Goal: Information Seeking & Learning: Learn about a topic

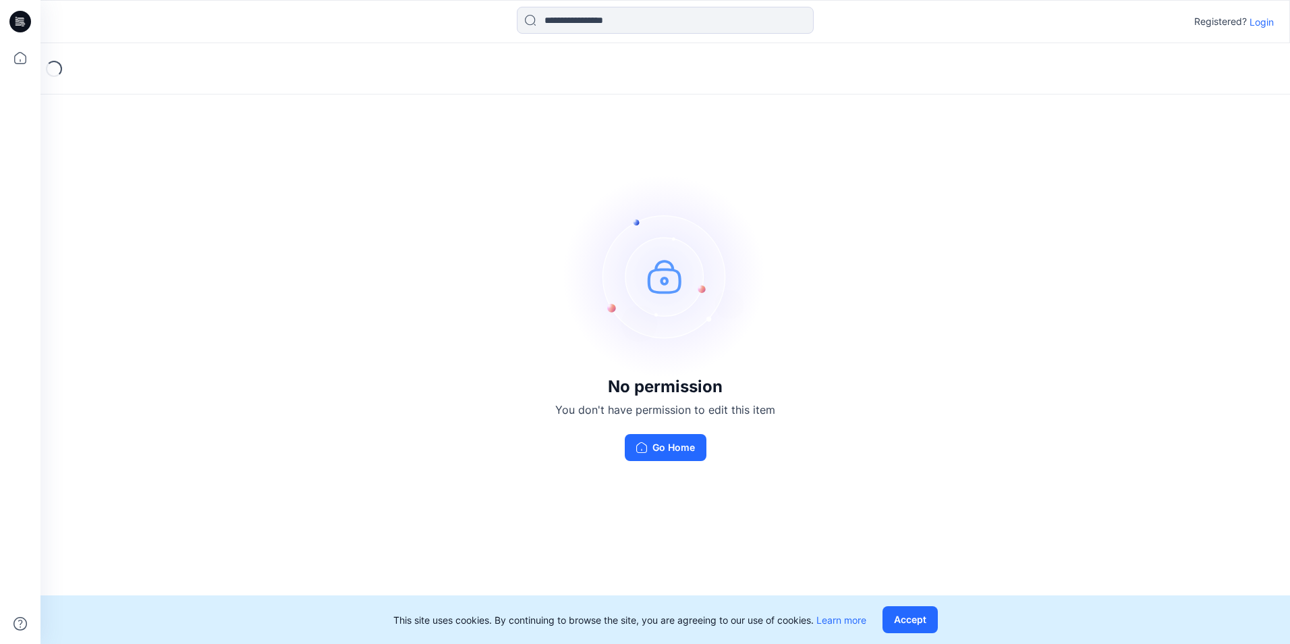
click at [618, 26] on p "Login" at bounding box center [1262, 22] width 24 height 14
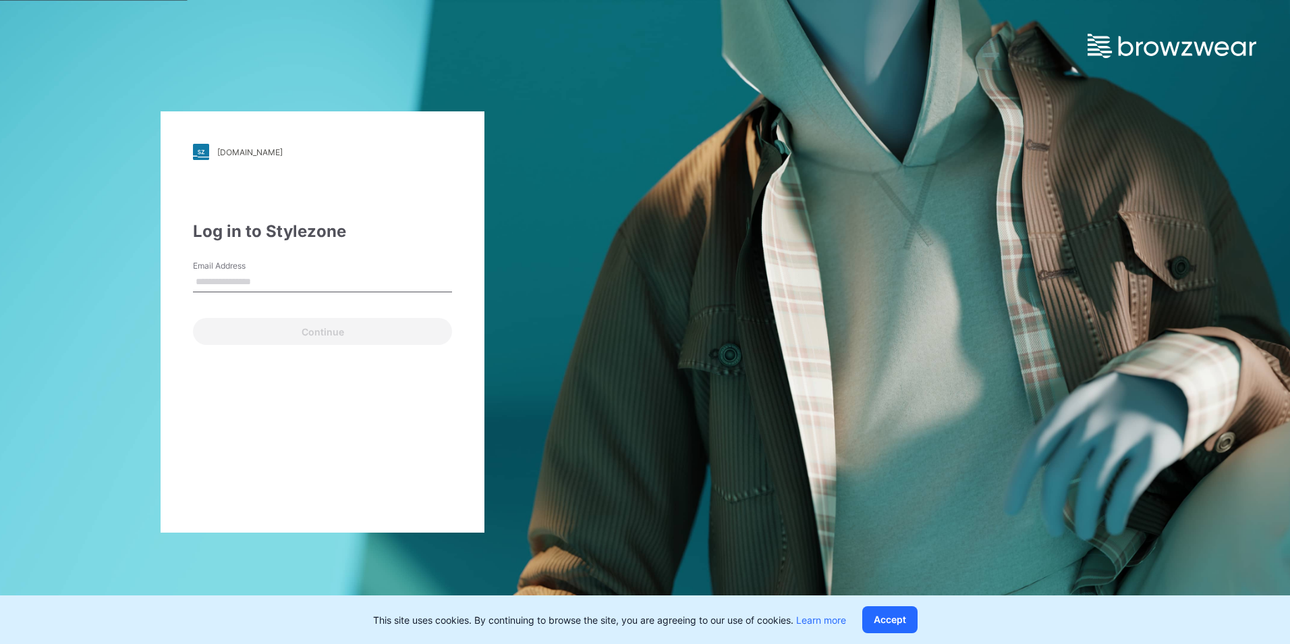
click at [236, 283] on input "Email Address" at bounding box center [322, 282] width 259 height 20
type input "**********"
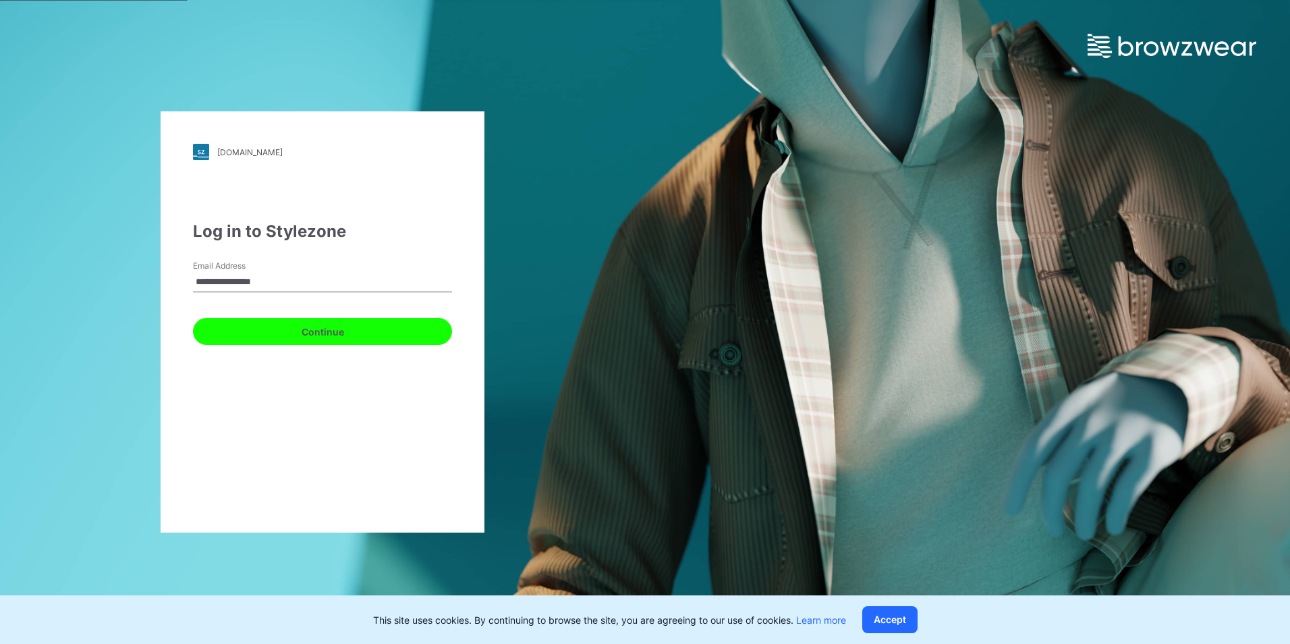
click at [294, 325] on button "Continue" at bounding box center [322, 331] width 259 height 27
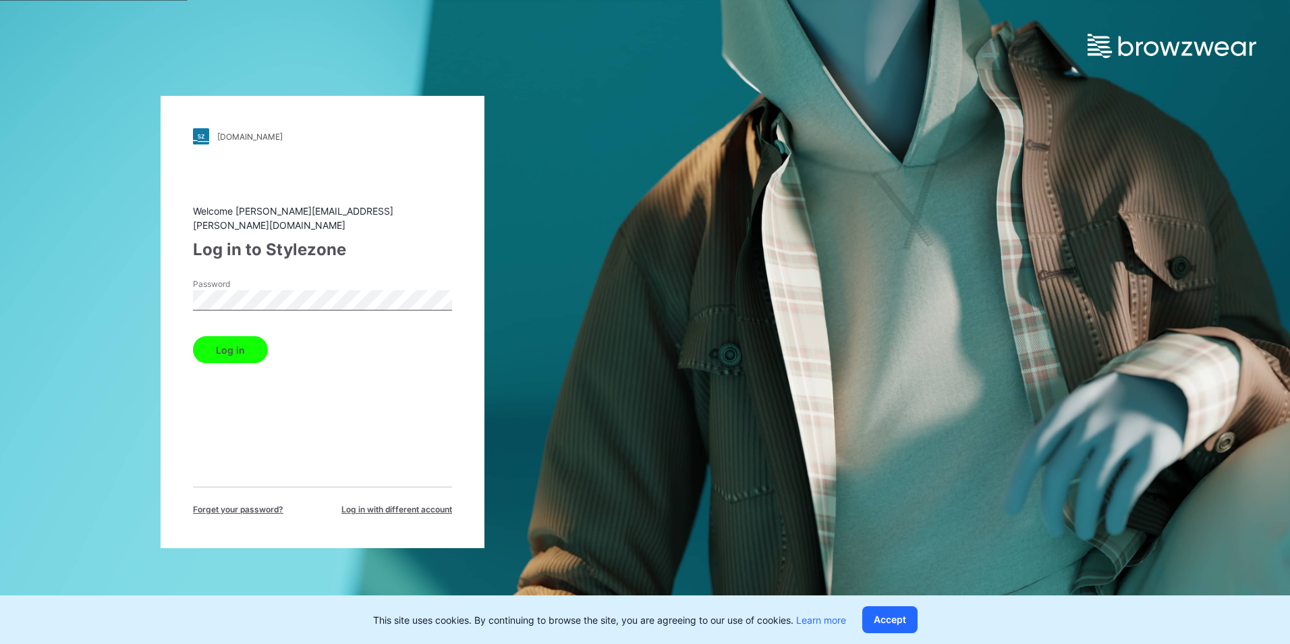
click at [229, 342] on button "Log in" at bounding box center [230, 349] width 75 height 27
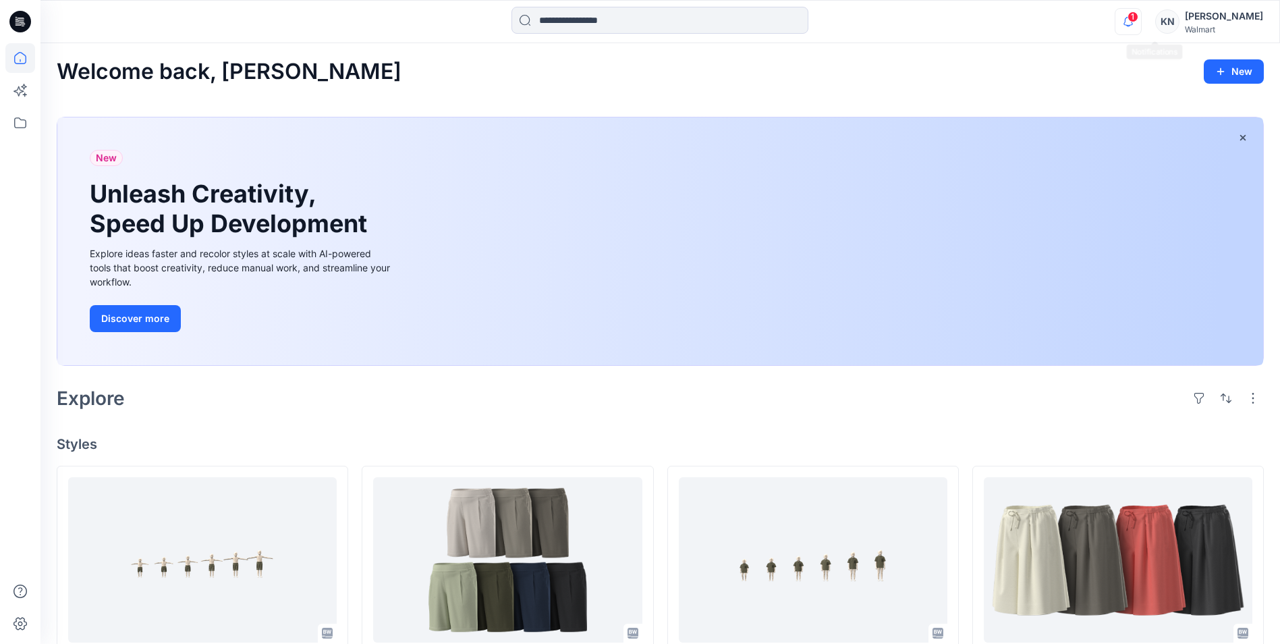
click at [618, 24] on icon "button" at bounding box center [1129, 21] width 26 height 27
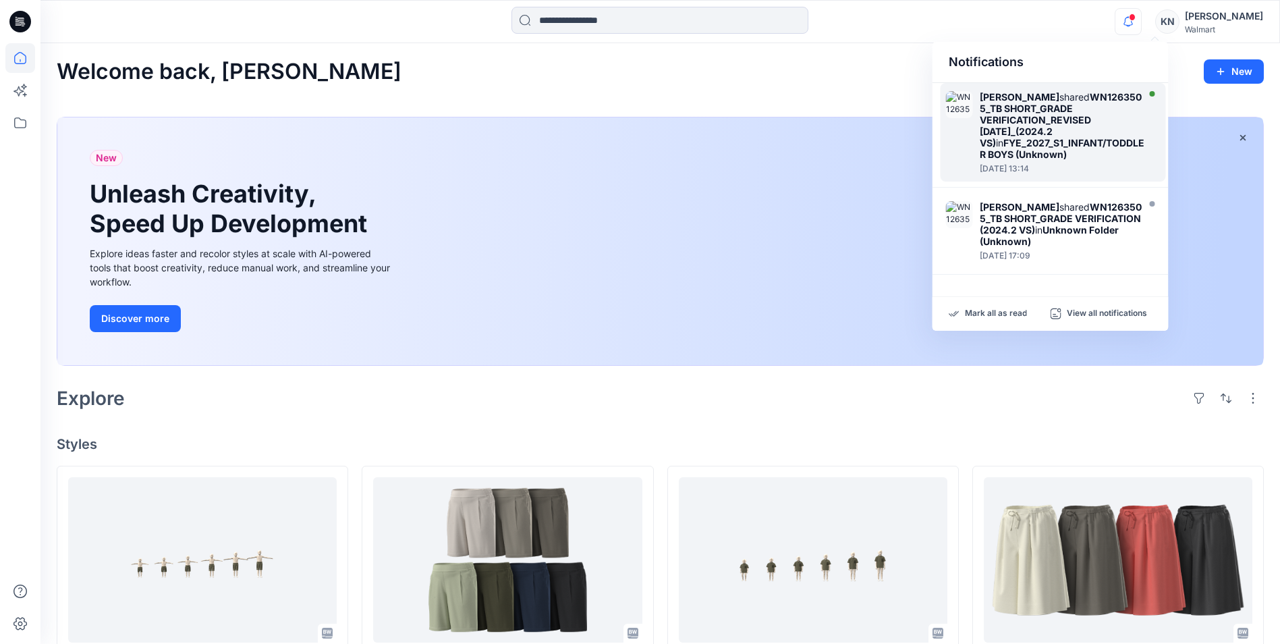
click at [618, 119] on strong "WN1263505_TB SHORT_GRADE VERIFICATION_REVISED [DATE]_(2024.2 VS)" at bounding box center [1061, 119] width 162 height 57
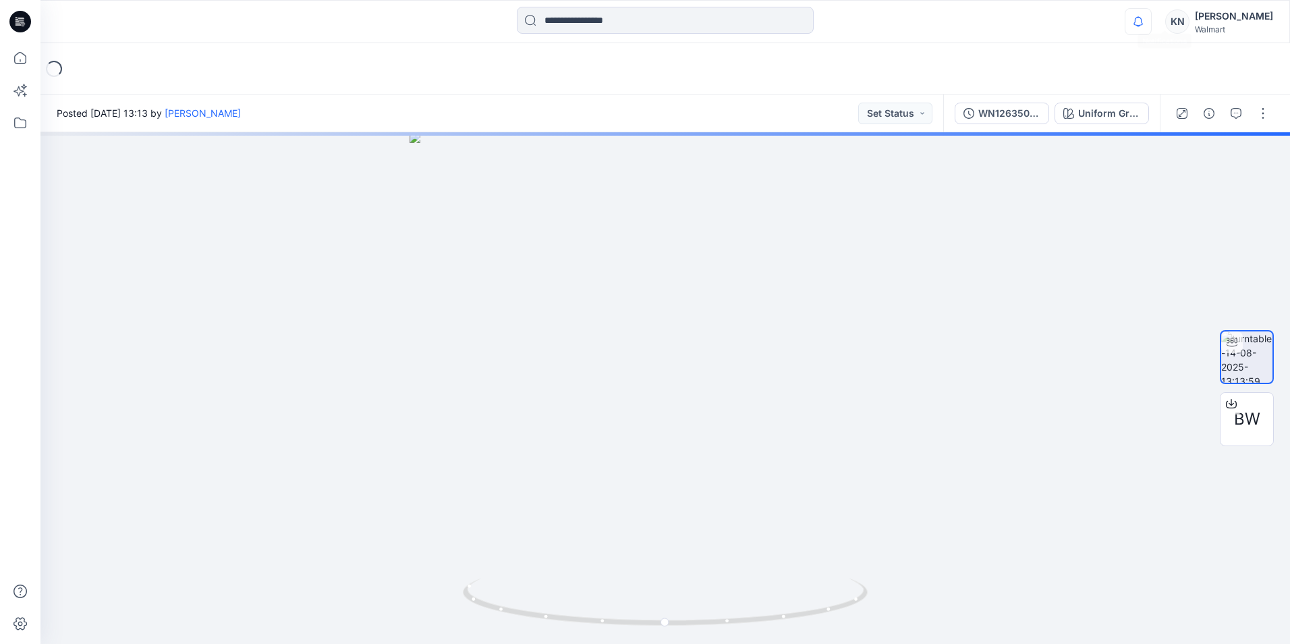
click at [618, 21] on icon "button" at bounding box center [1139, 21] width 26 height 27
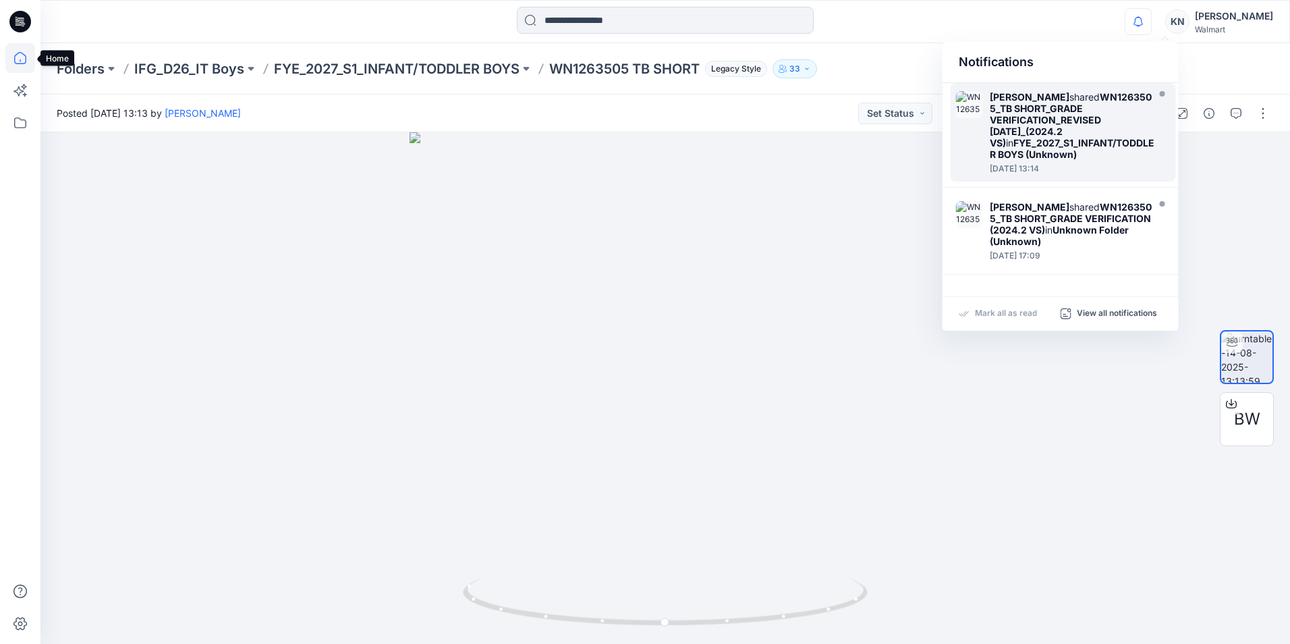
click at [21, 56] on icon at bounding box center [20, 58] width 30 height 30
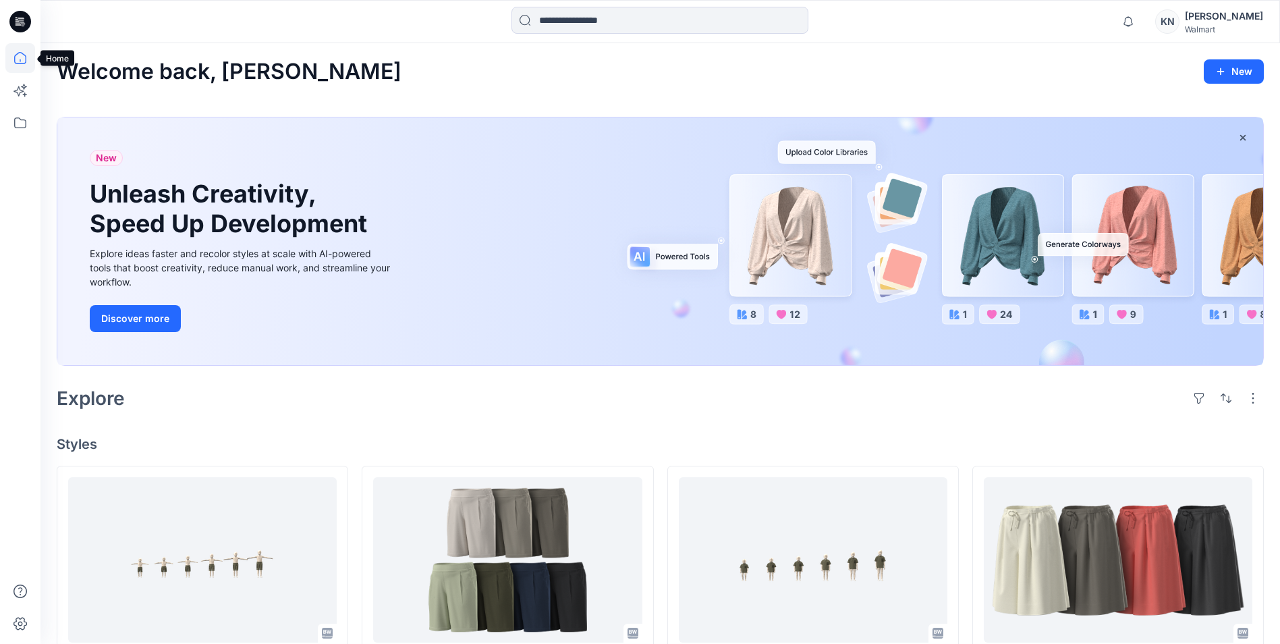
click at [20, 65] on icon at bounding box center [20, 58] width 30 height 30
click at [22, 122] on icon at bounding box center [20, 123] width 30 height 30
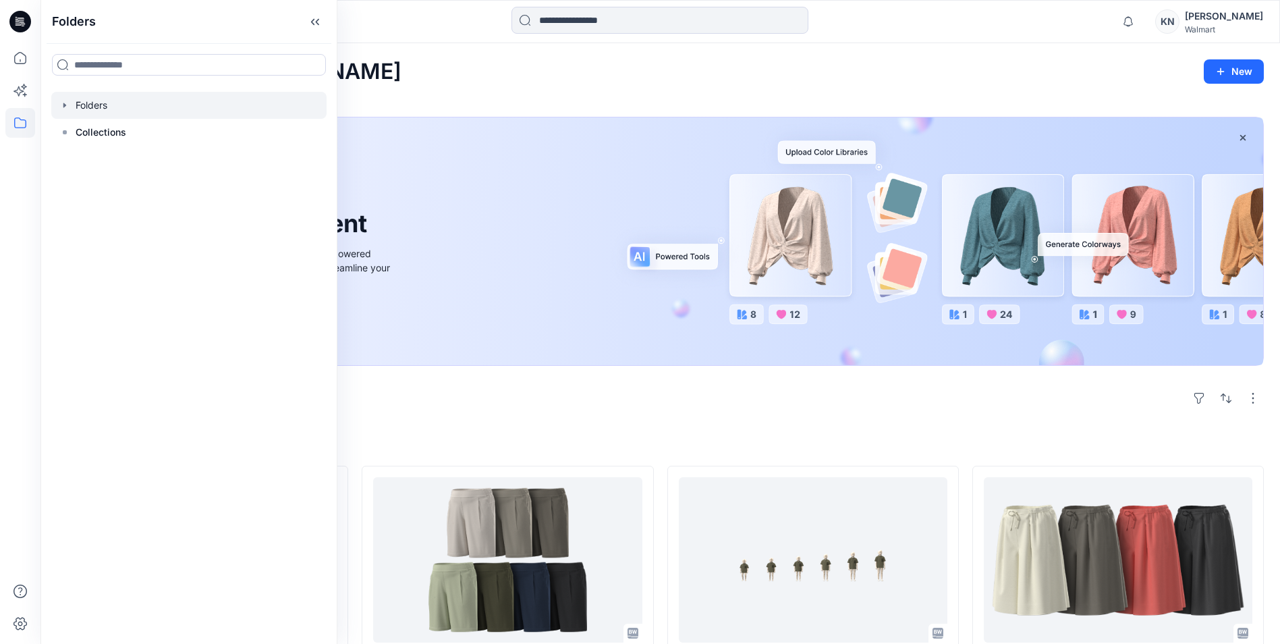
click at [124, 115] on div at bounding box center [188, 105] width 275 height 27
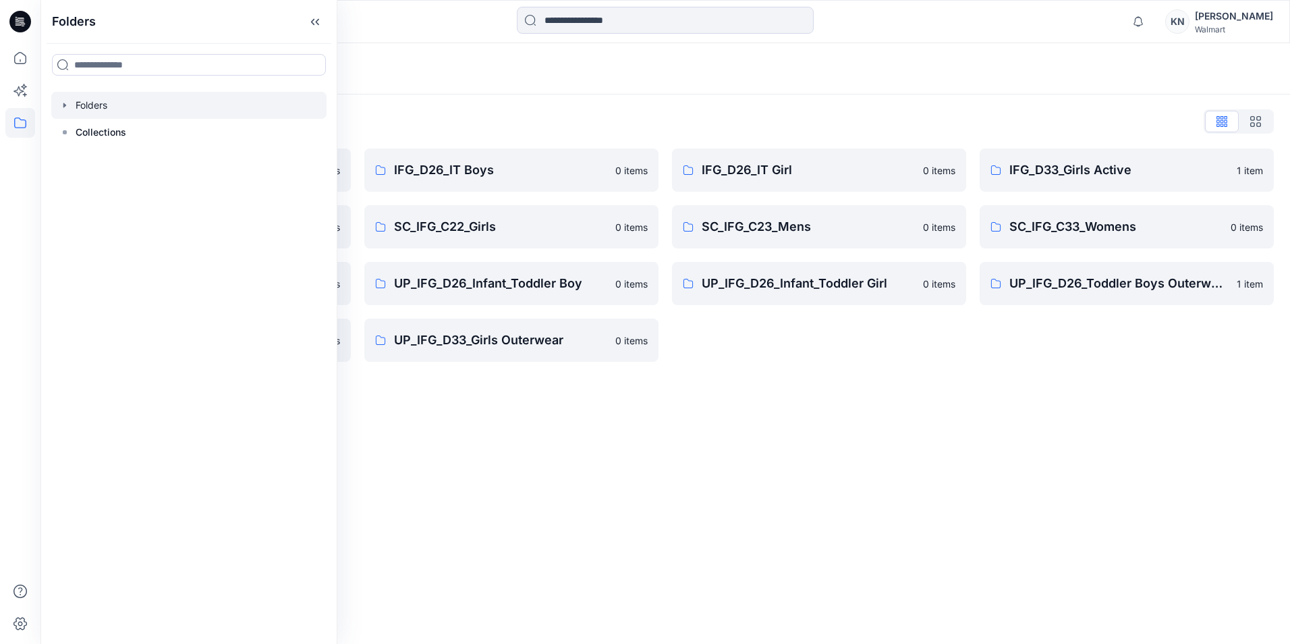
click at [547, 349] on div "Folders Folders List IFG D33 S3 FYE2021 0 items SC_IFG_C22_Boys 0 items UP_IFG …" at bounding box center [665, 343] width 1250 height 601
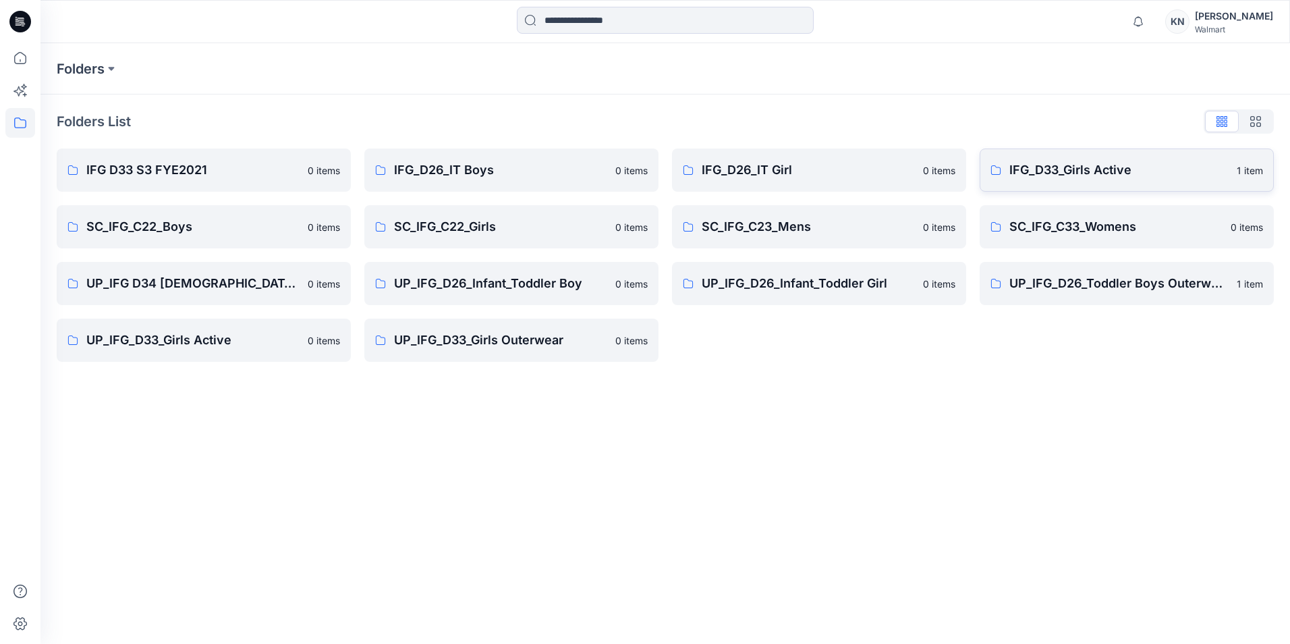
click at [618, 175] on p "IFG_D33_Girls Active" at bounding box center [1119, 170] width 219 height 19
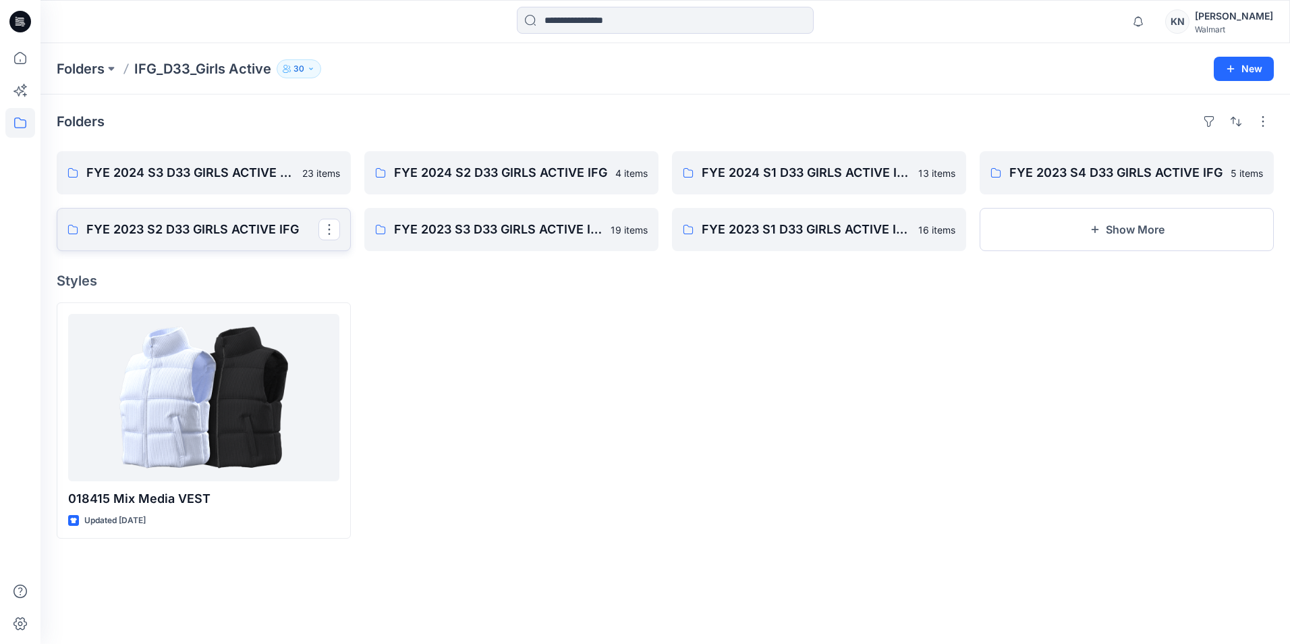
click at [256, 231] on p "FYE 2023 S2 D33 GIRLS ACTIVE IFG" at bounding box center [202, 229] width 232 height 19
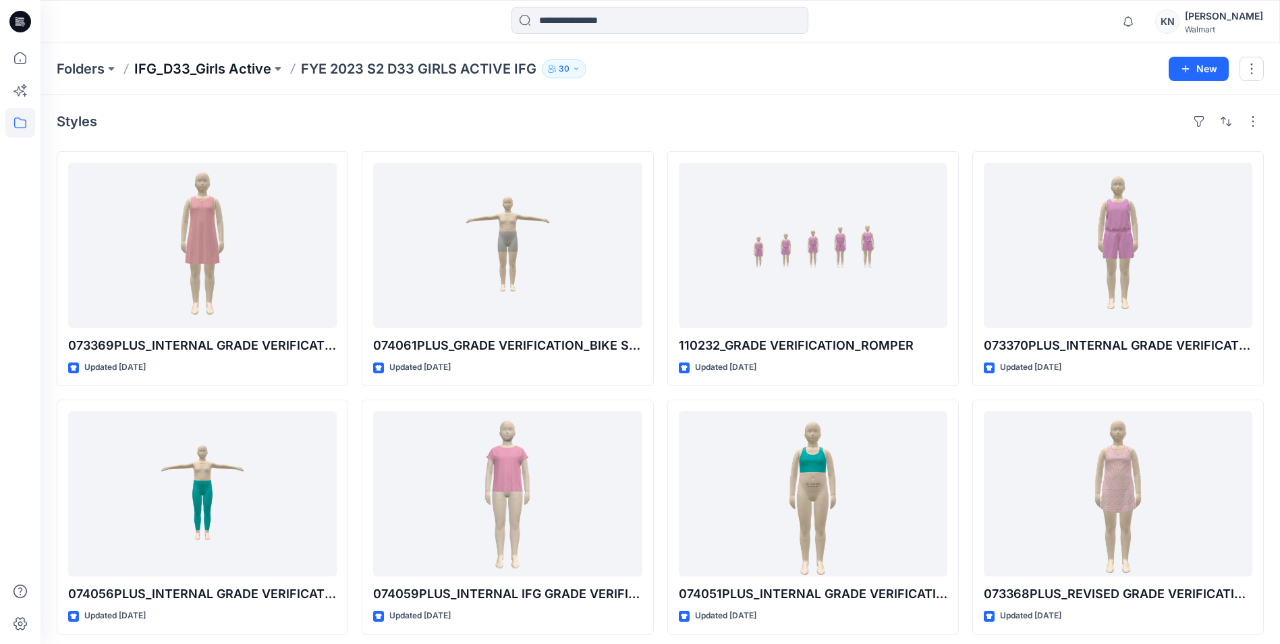
click at [221, 65] on p "IFG_D33_Girls Active" at bounding box center [202, 68] width 137 height 19
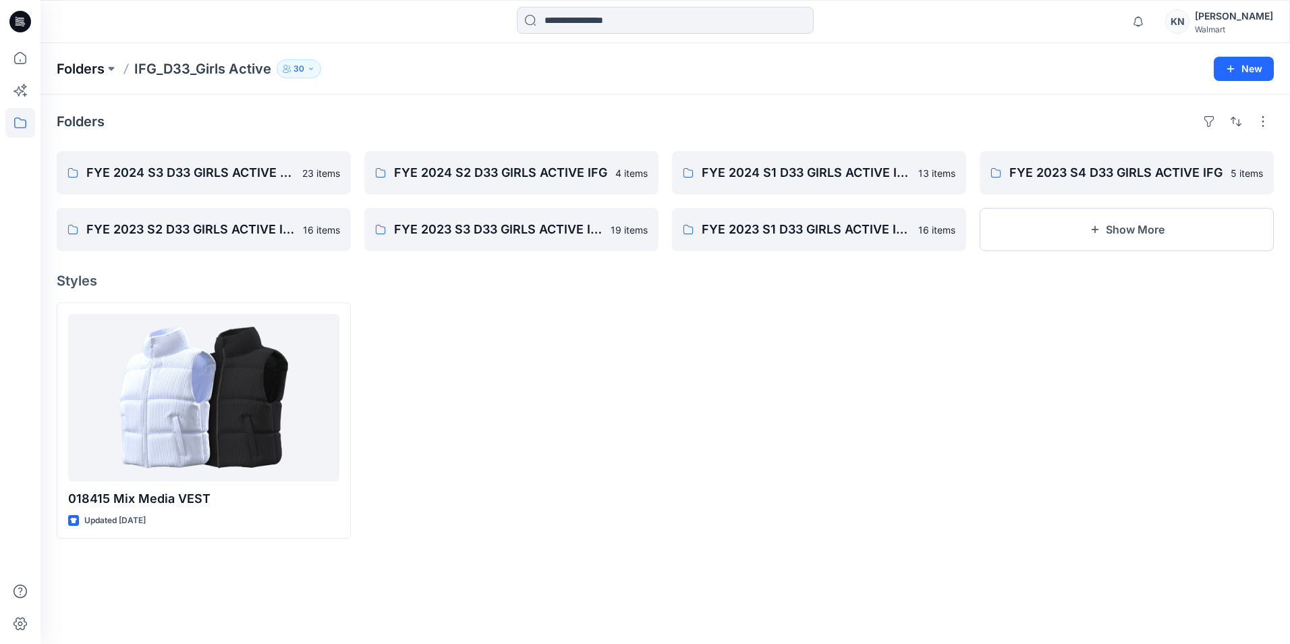
click at [90, 63] on p "Folders" at bounding box center [81, 68] width 48 height 19
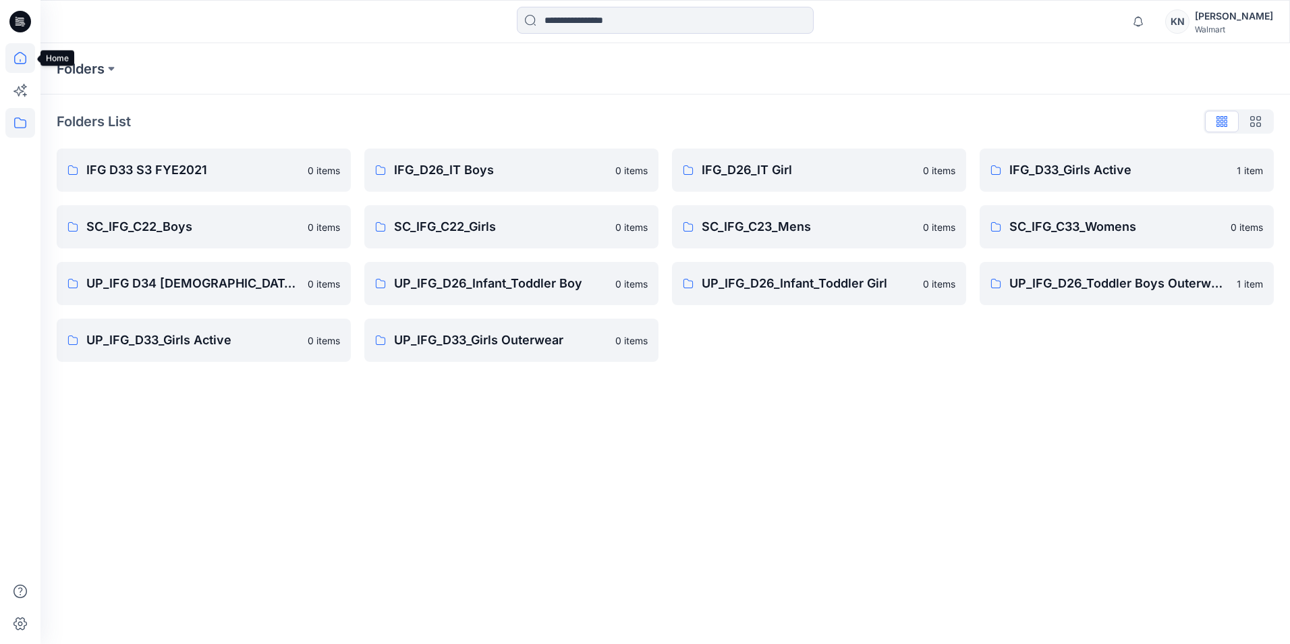
click at [22, 60] on icon at bounding box center [20, 58] width 30 height 30
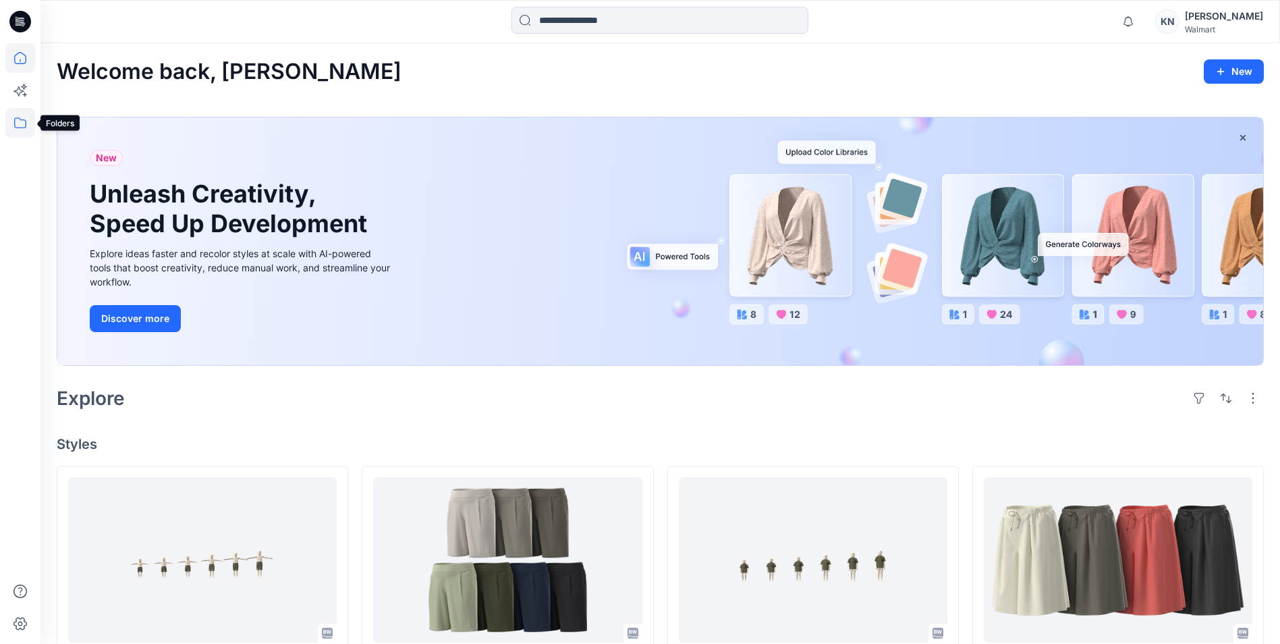
click at [20, 126] on icon at bounding box center [20, 123] width 30 height 30
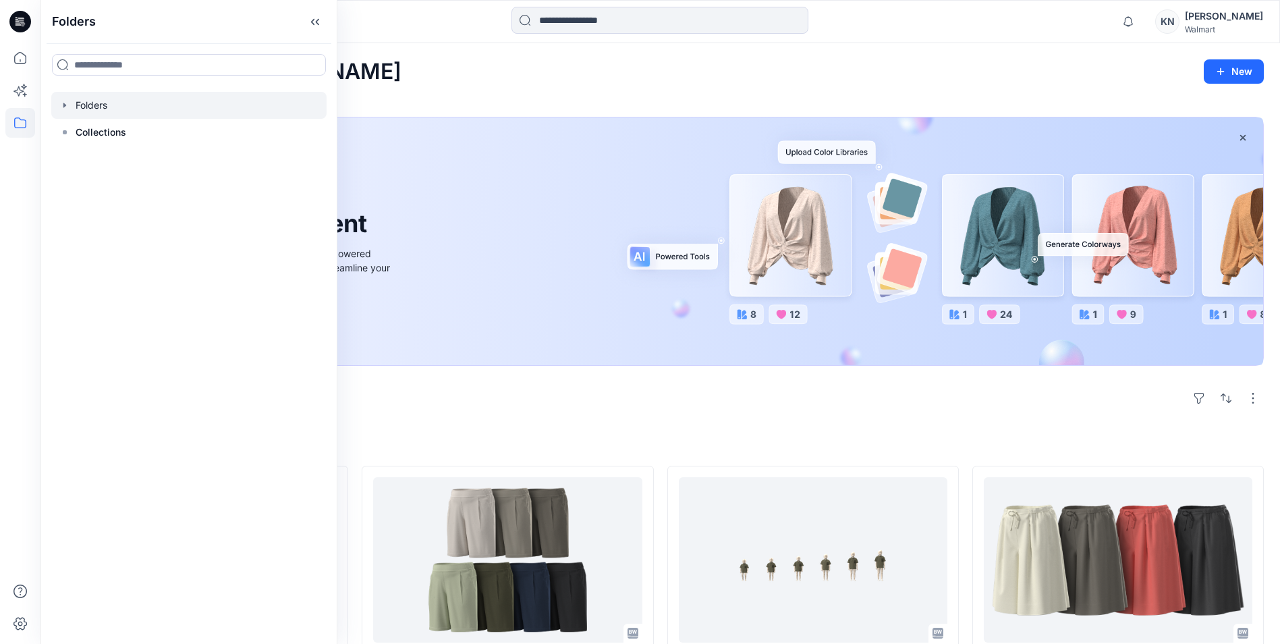
click at [87, 104] on div at bounding box center [188, 105] width 275 height 27
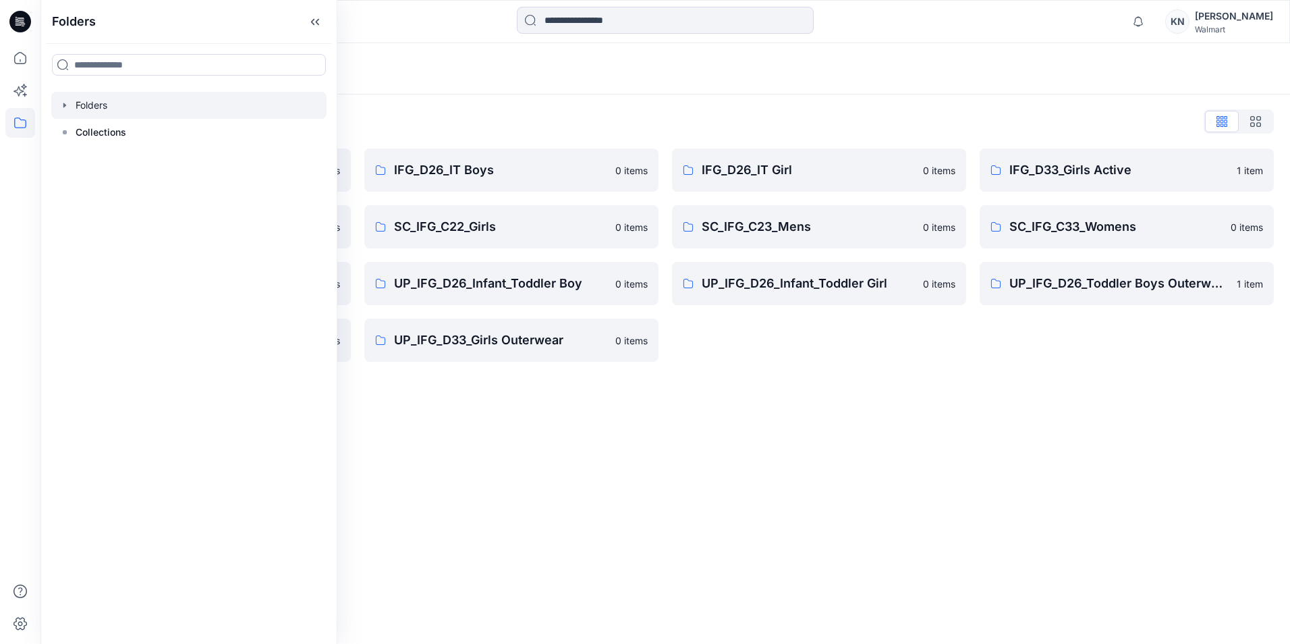
click at [618, 349] on div "Folders Folders List IFG D33 S3 FYE2021 0 items SC_IFG_C22_Boys 0 items UP_IFG …" at bounding box center [665, 343] width 1250 height 601
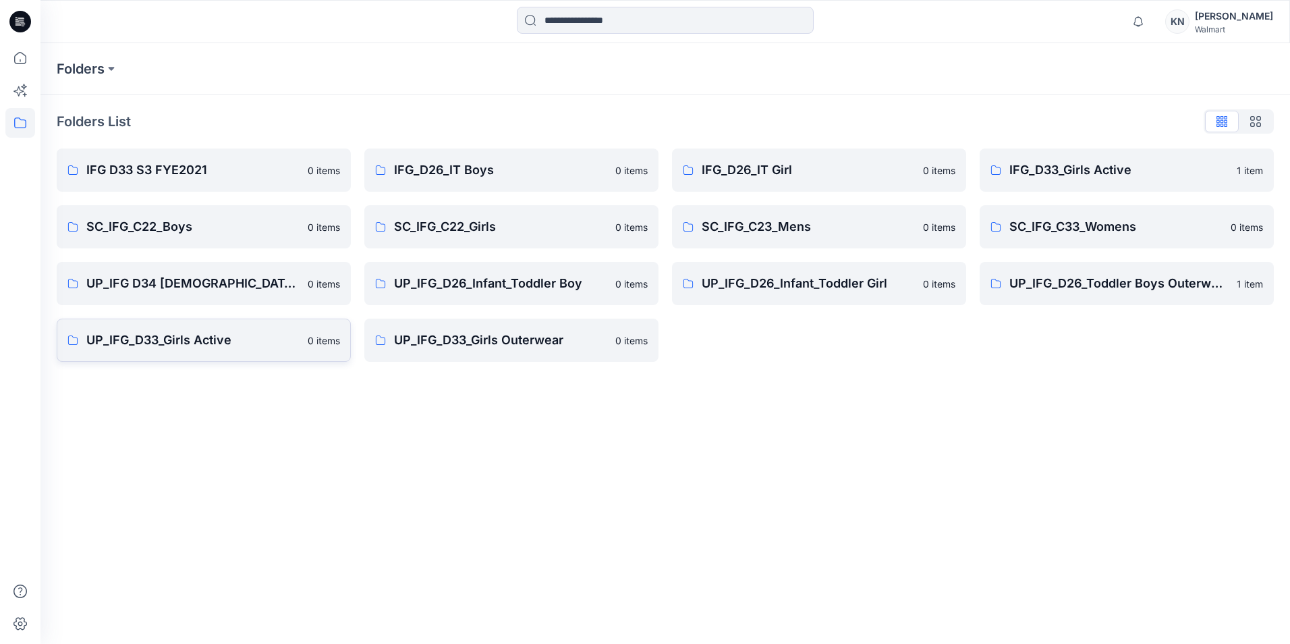
click at [135, 337] on p "UP_IFG_D33_Girls Active" at bounding box center [192, 340] width 213 height 19
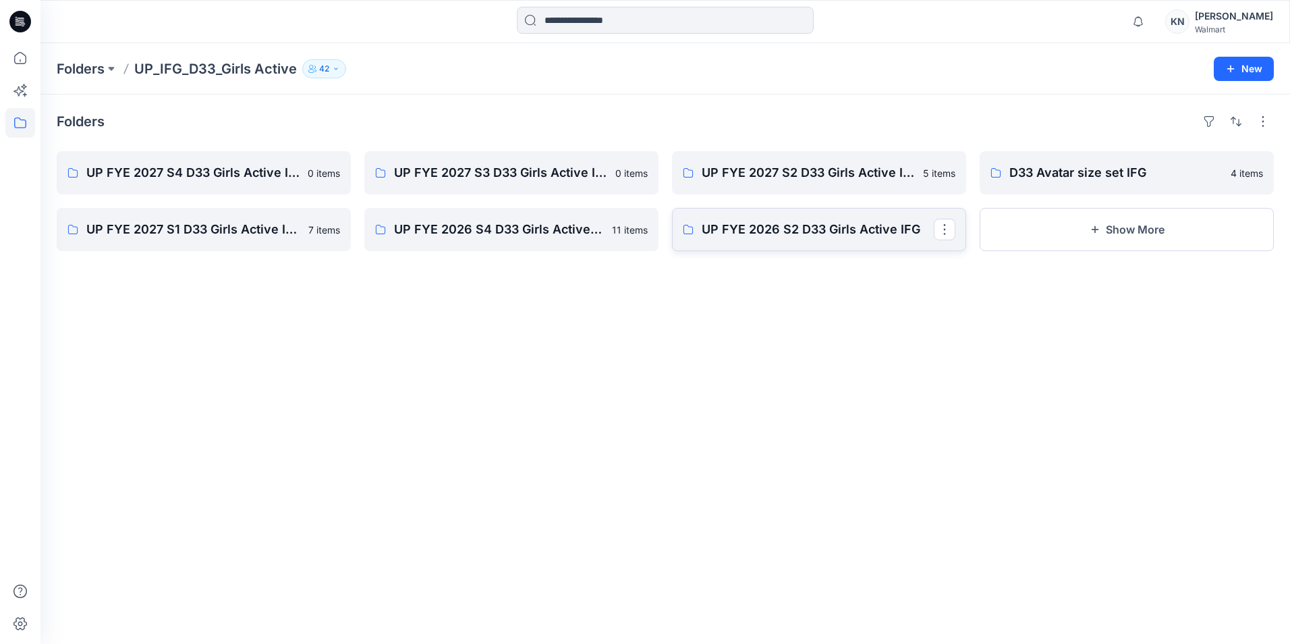
click at [618, 227] on p "UP FYE 2026 S2 D33 Girls Active IFG" at bounding box center [818, 229] width 232 height 19
click at [618, 172] on p "UP FYE 2027 S2 D33 Girls Active IFG" at bounding box center [818, 172] width 232 height 19
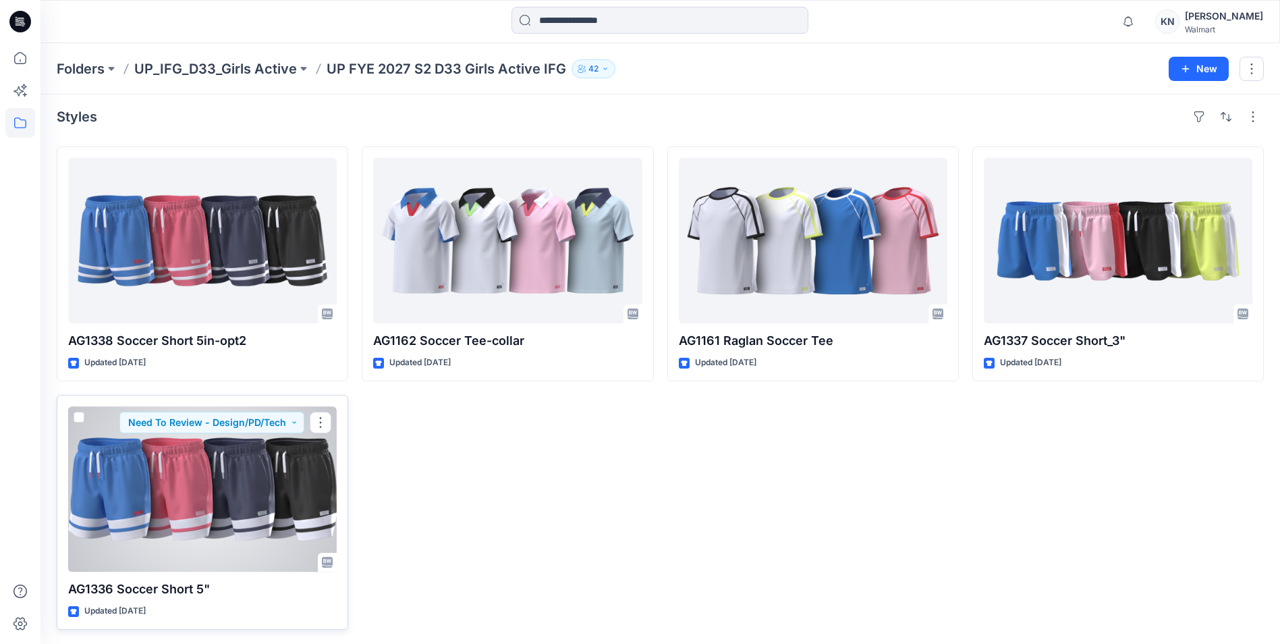
scroll to position [7, 0]
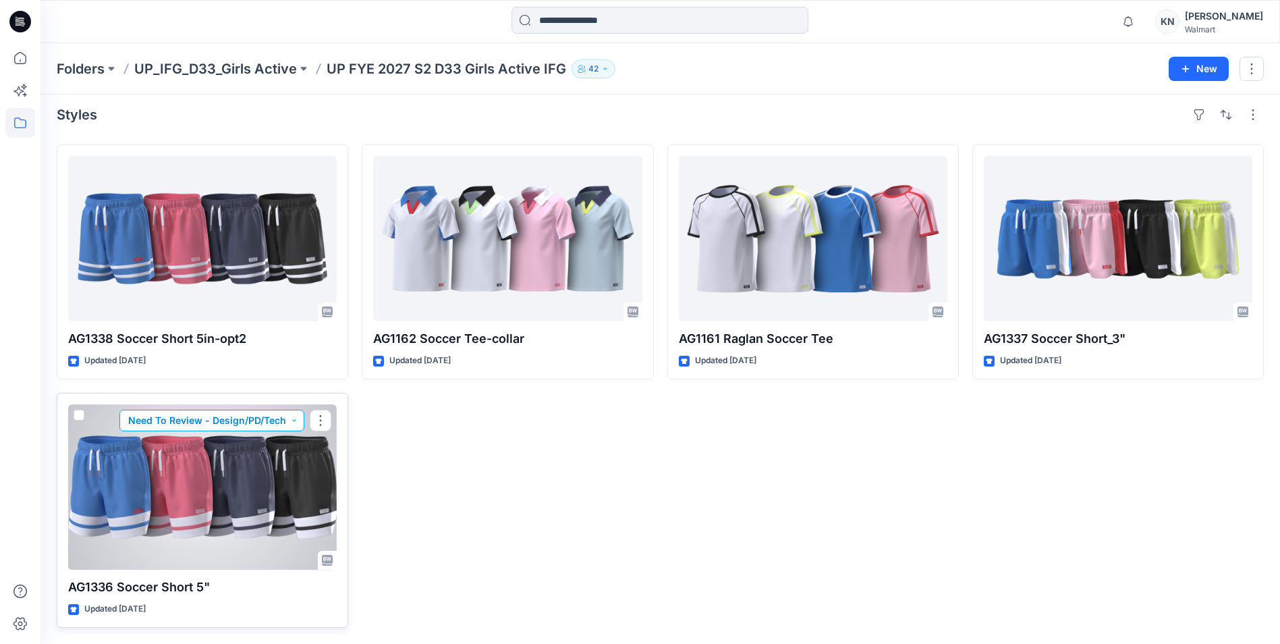
click at [243, 349] on button "Need To Review - Design/PD/Tech" at bounding box center [211, 421] width 185 height 22
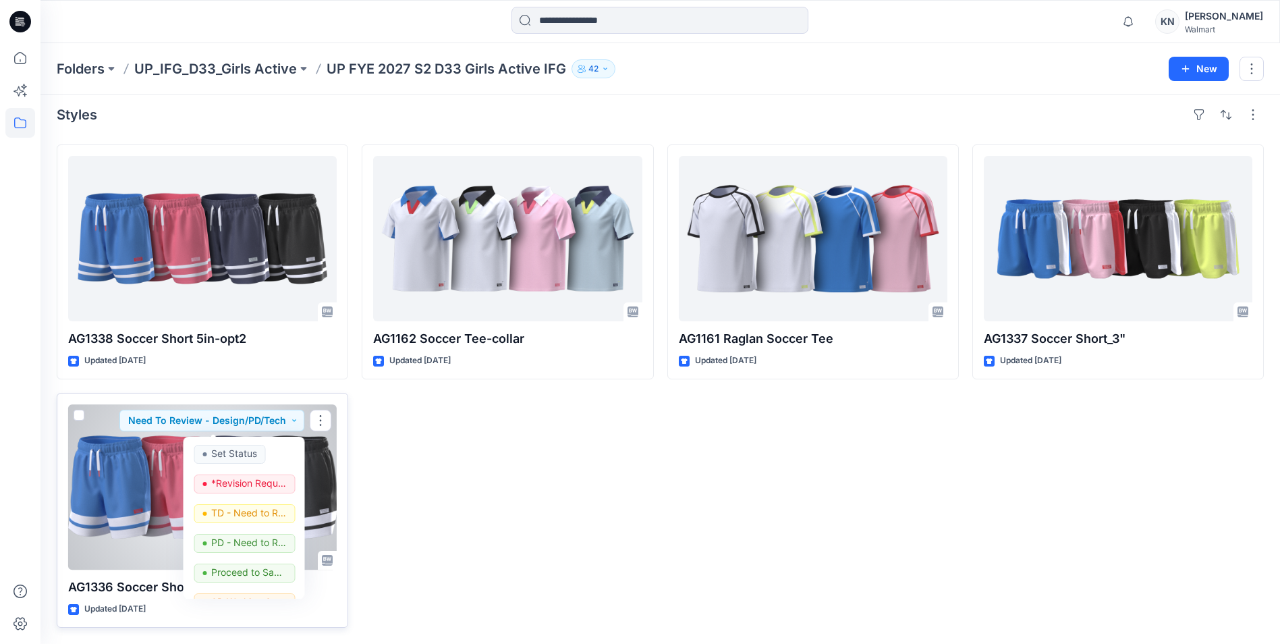
click at [130, 349] on div at bounding box center [202, 486] width 269 height 165
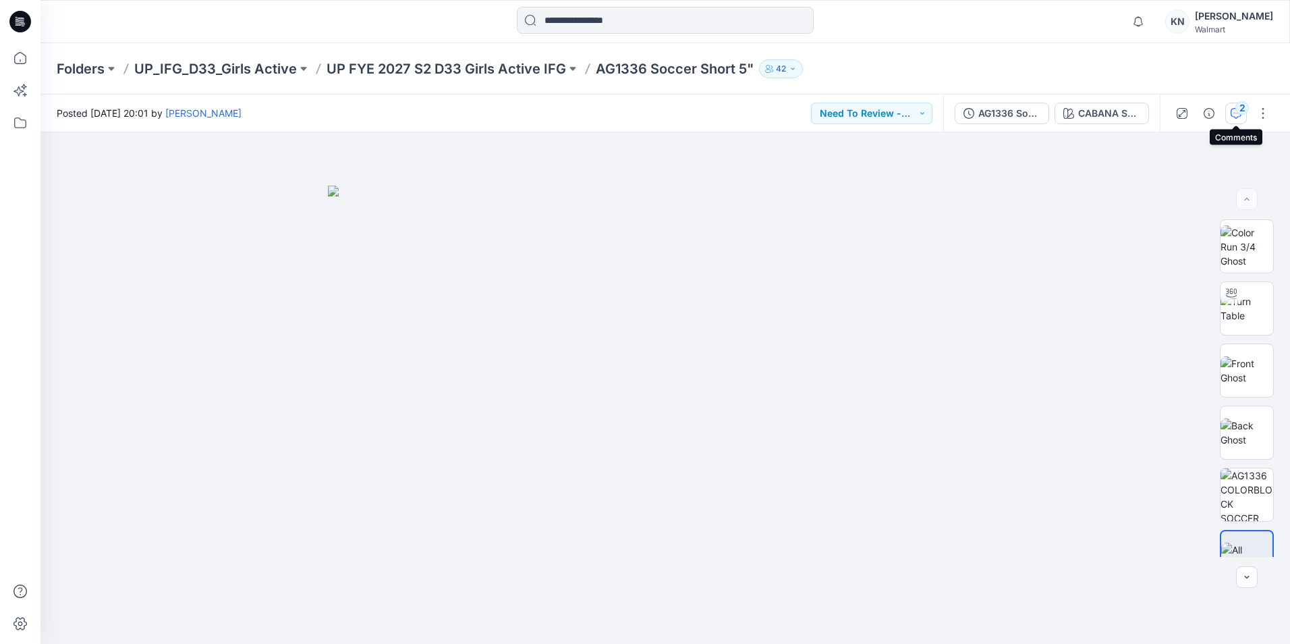
click at [618, 118] on icon "button" at bounding box center [1236, 113] width 11 height 11
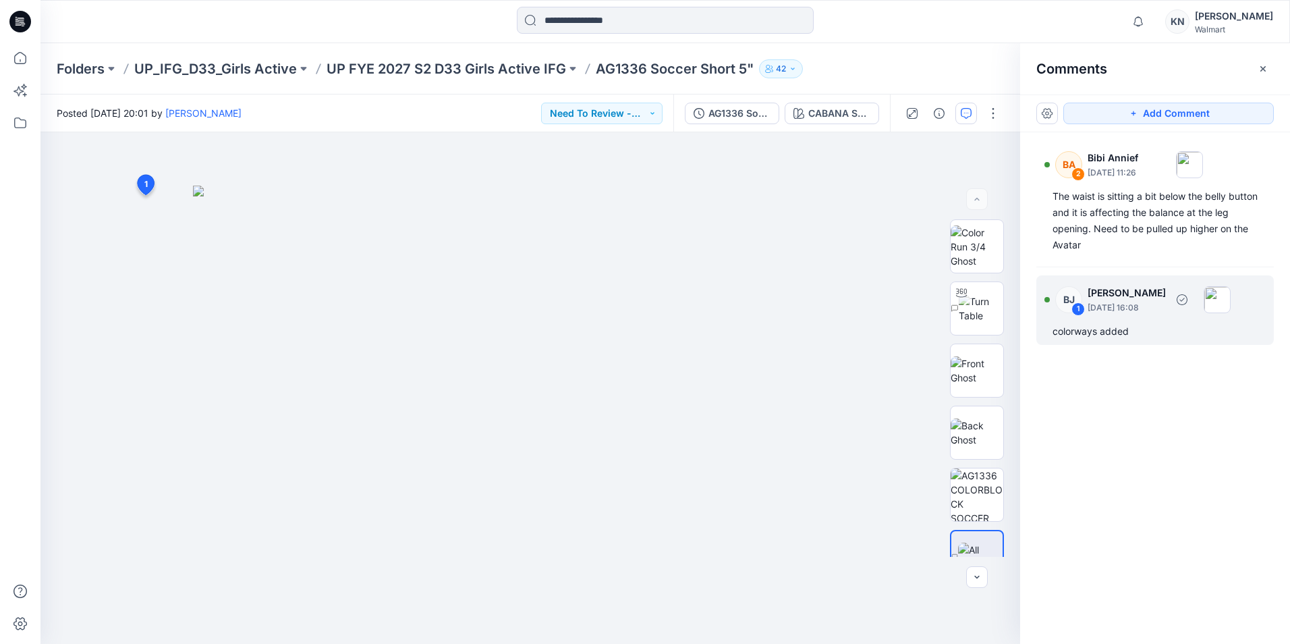
click at [618, 180] on p "[DATE] 16:08" at bounding box center [1113, 172] width 51 height 13
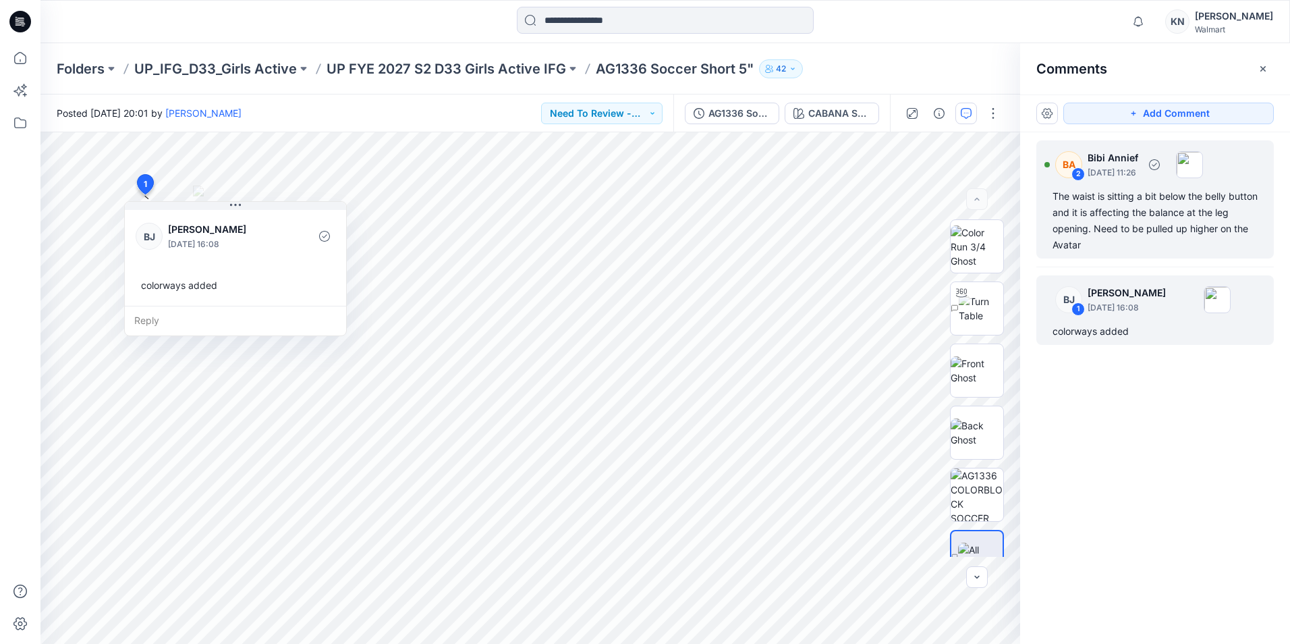
click at [618, 217] on div "The waist is sitting a bit below the belly button and it is affecting the balan…" at bounding box center [1155, 220] width 205 height 65
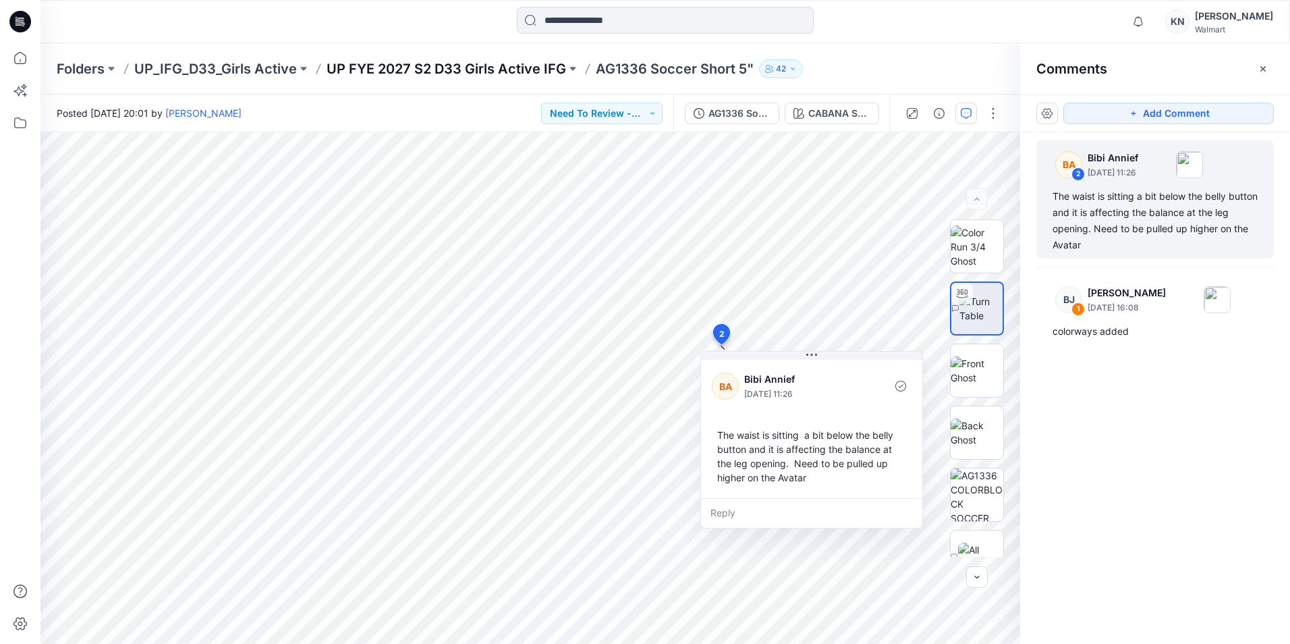
click at [501, 63] on p "UP FYE 2027 S2 D33 Girls Active IFG" at bounding box center [447, 68] width 240 height 19
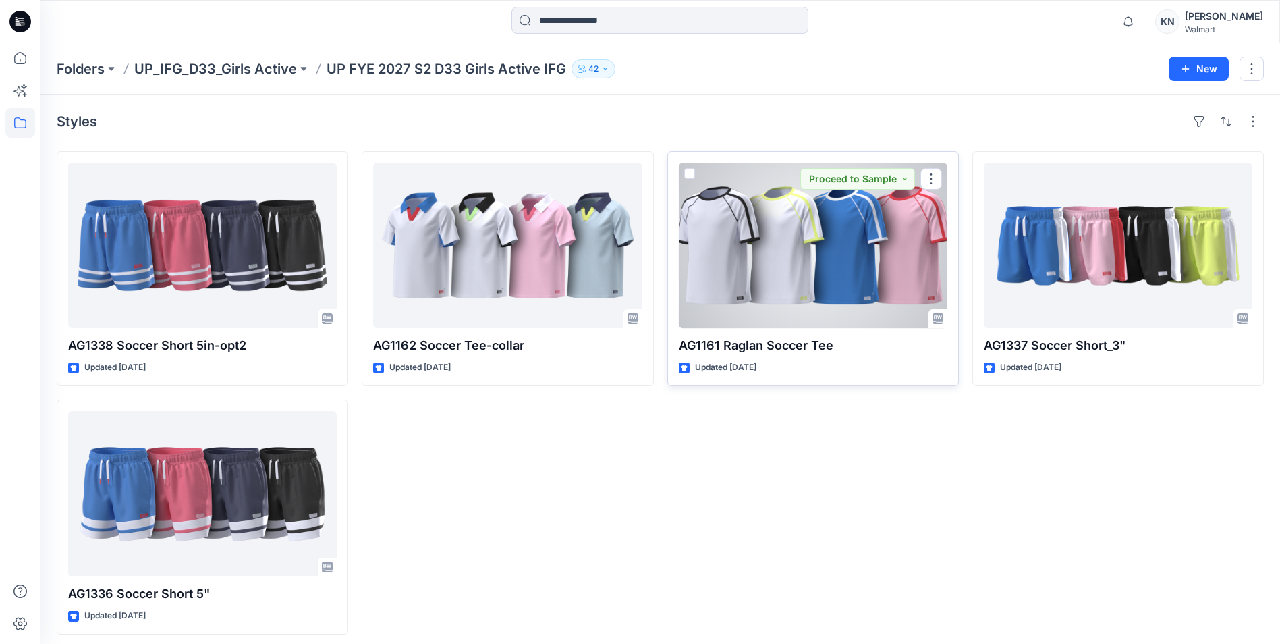
click at [618, 239] on div at bounding box center [813, 245] width 269 height 165
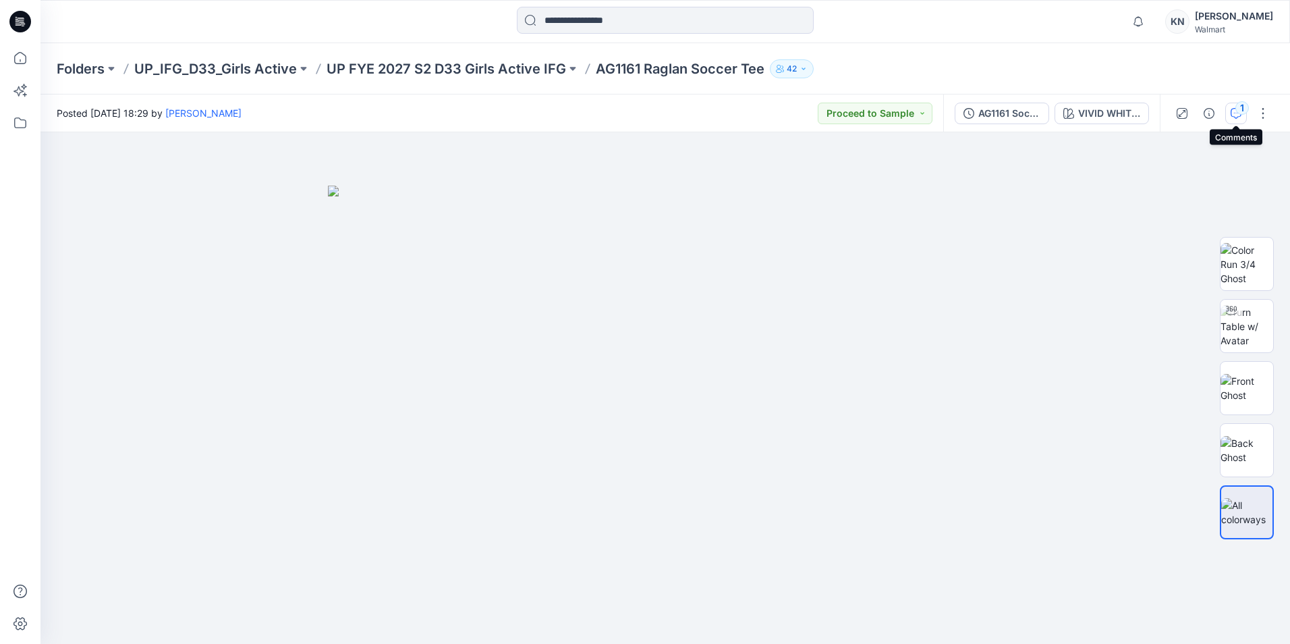
click at [618, 109] on icon "button" at bounding box center [1236, 113] width 11 height 11
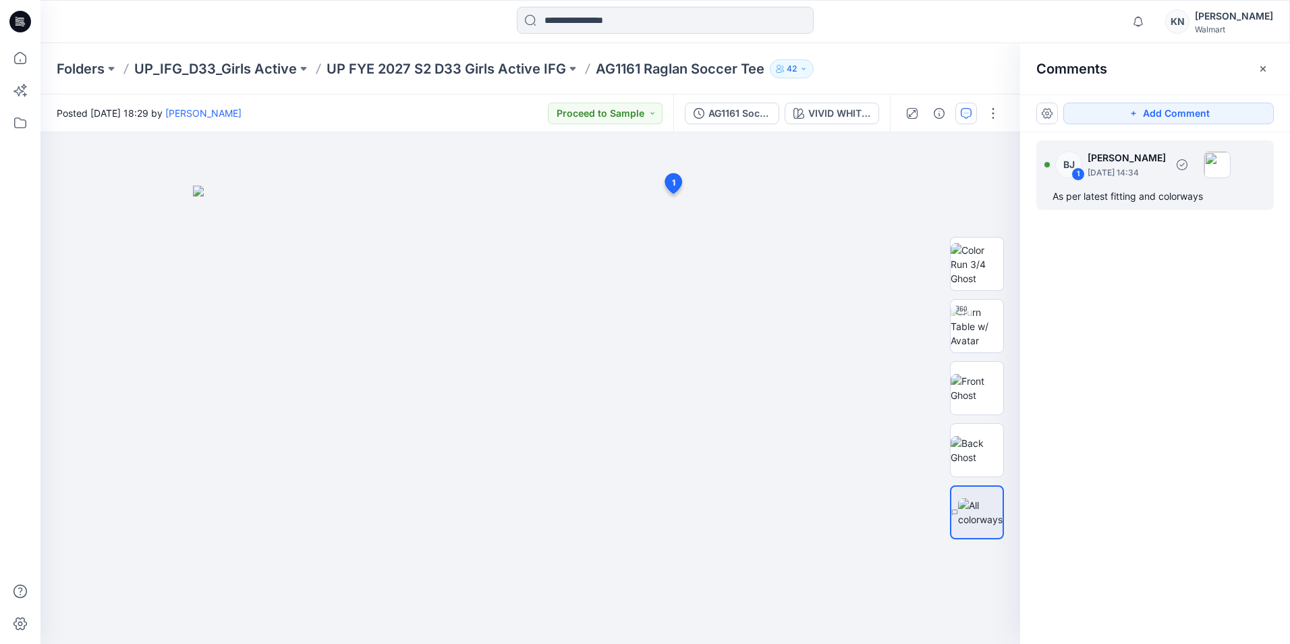
click at [618, 159] on p "[PERSON_NAME]" at bounding box center [1127, 158] width 78 height 16
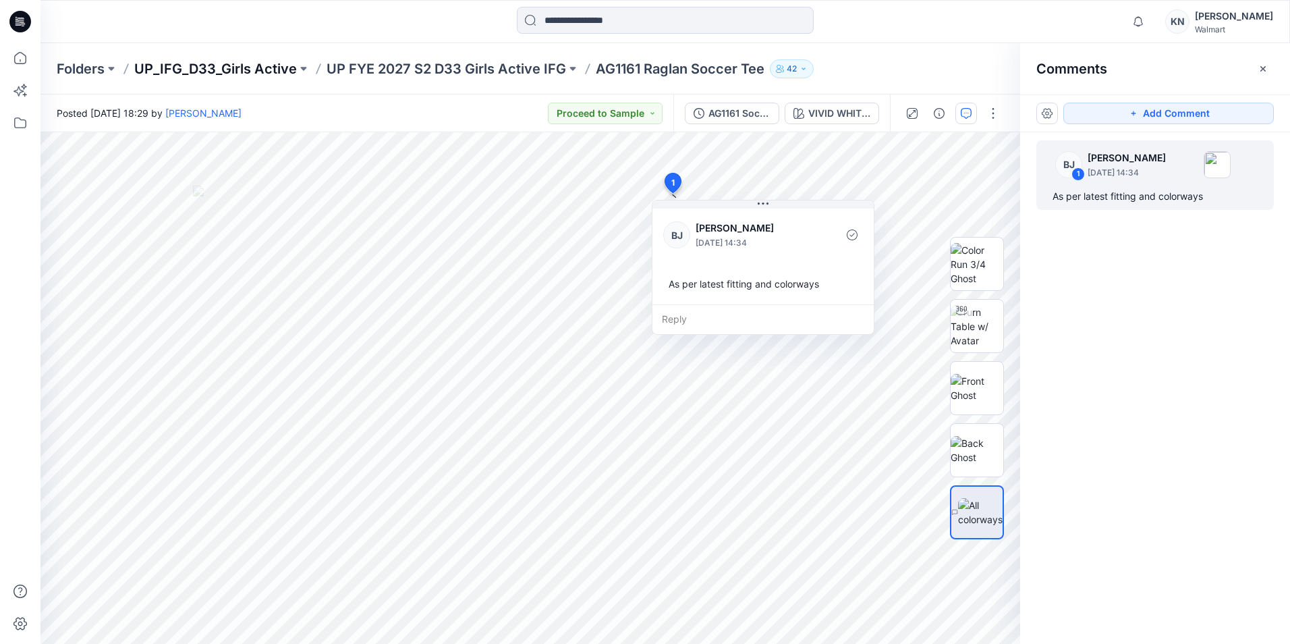
click at [227, 70] on p "UP_IFG_D33_Girls Active" at bounding box center [215, 68] width 163 height 19
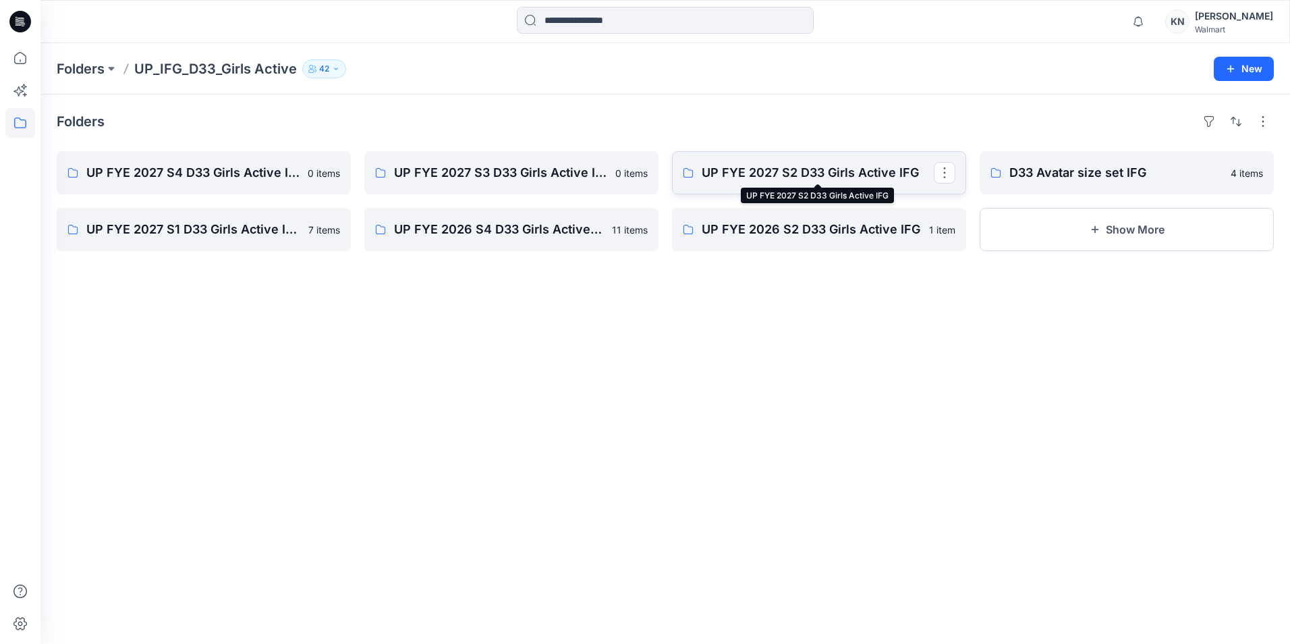
click at [618, 174] on p "UP FYE 2027 S2 D33 Girls Active IFG" at bounding box center [818, 172] width 232 height 19
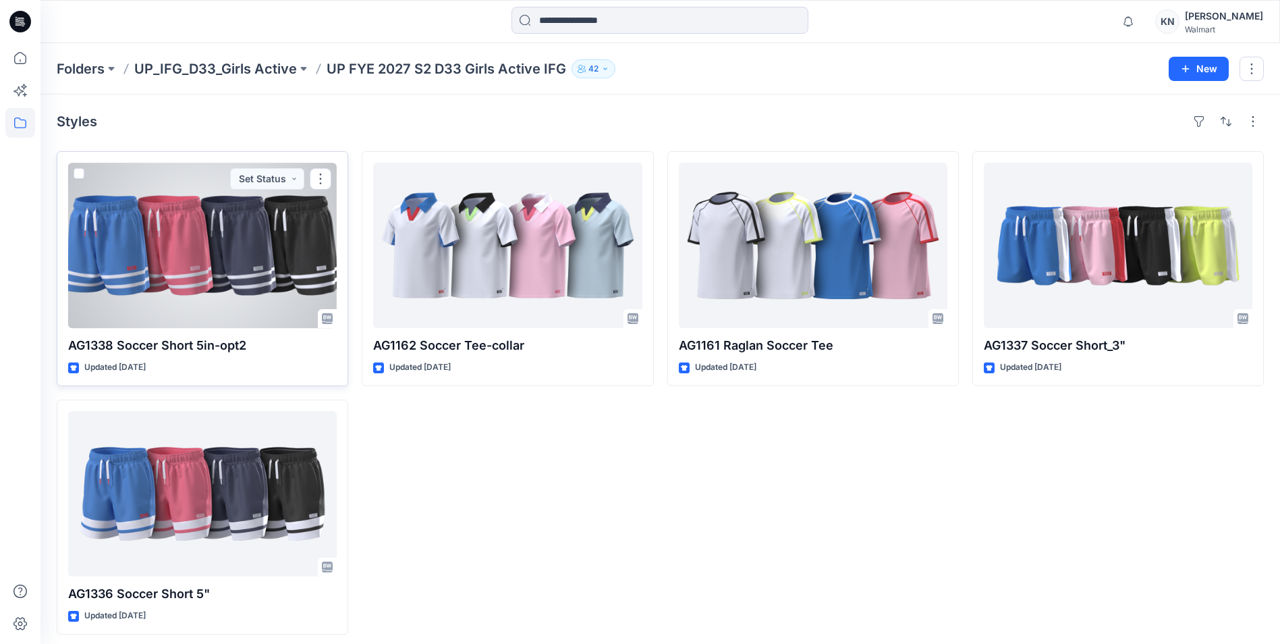
click at [240, 244] on div at bounding box center [202, 245] width 269 height 165
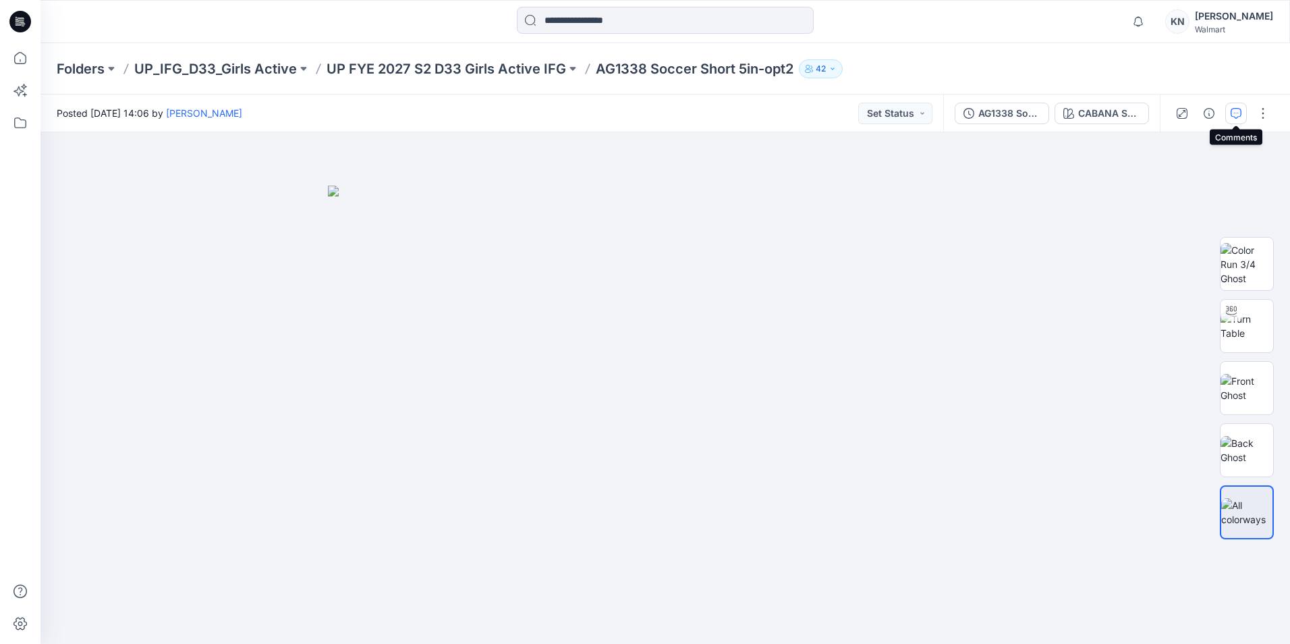
click at [618, 109] on icon "button" at bounding box center [1236, 113] width 11 height 11
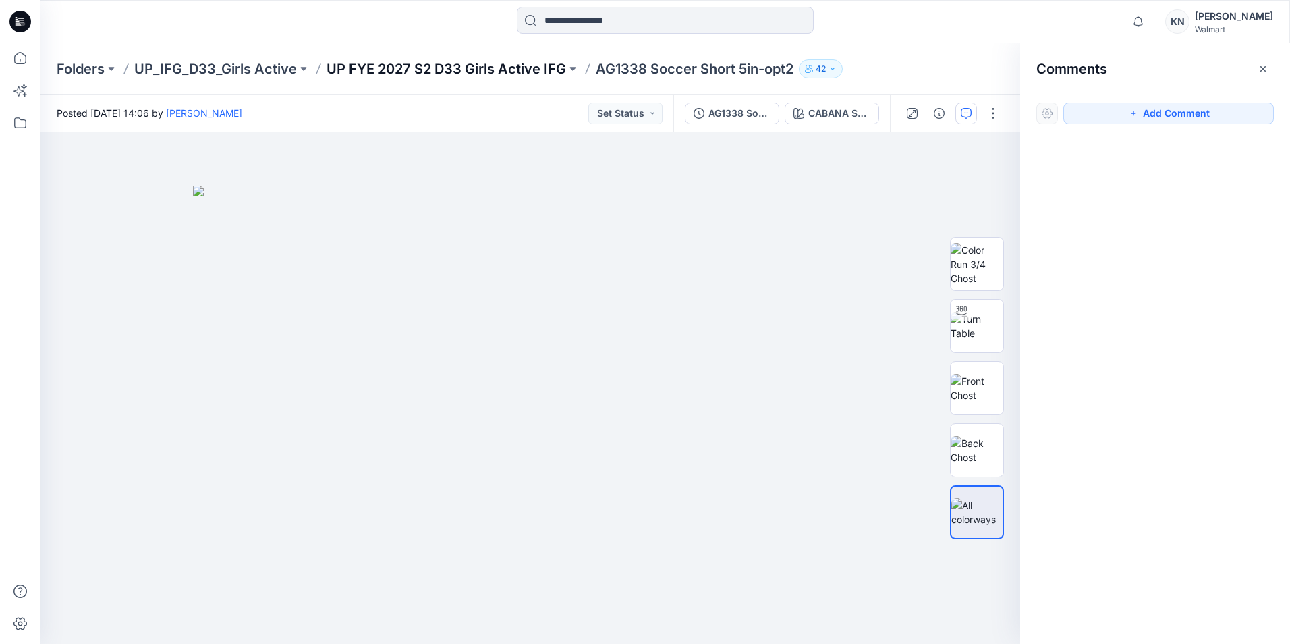
click at [458, 65] on p "UP FYE 2027 S2 D33 Girls Active IFG" at bounding box center [447, 68] width 240 height 19
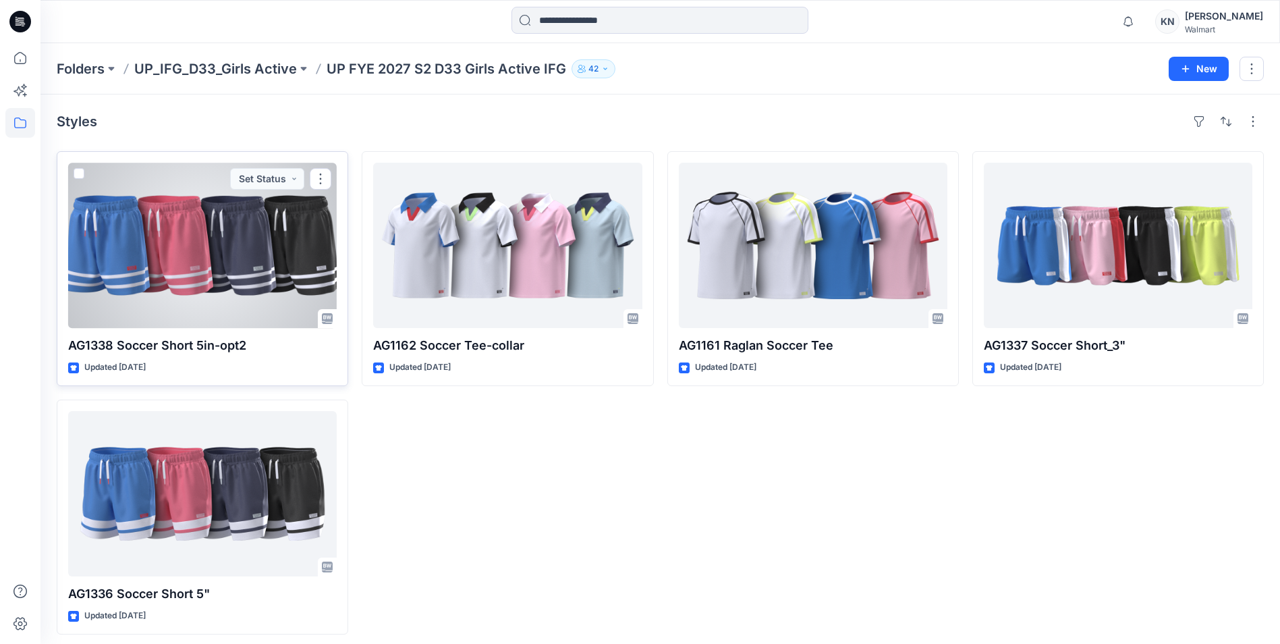
click at [238, 255] on div at bounding box center [202, 245] width 269 height 165
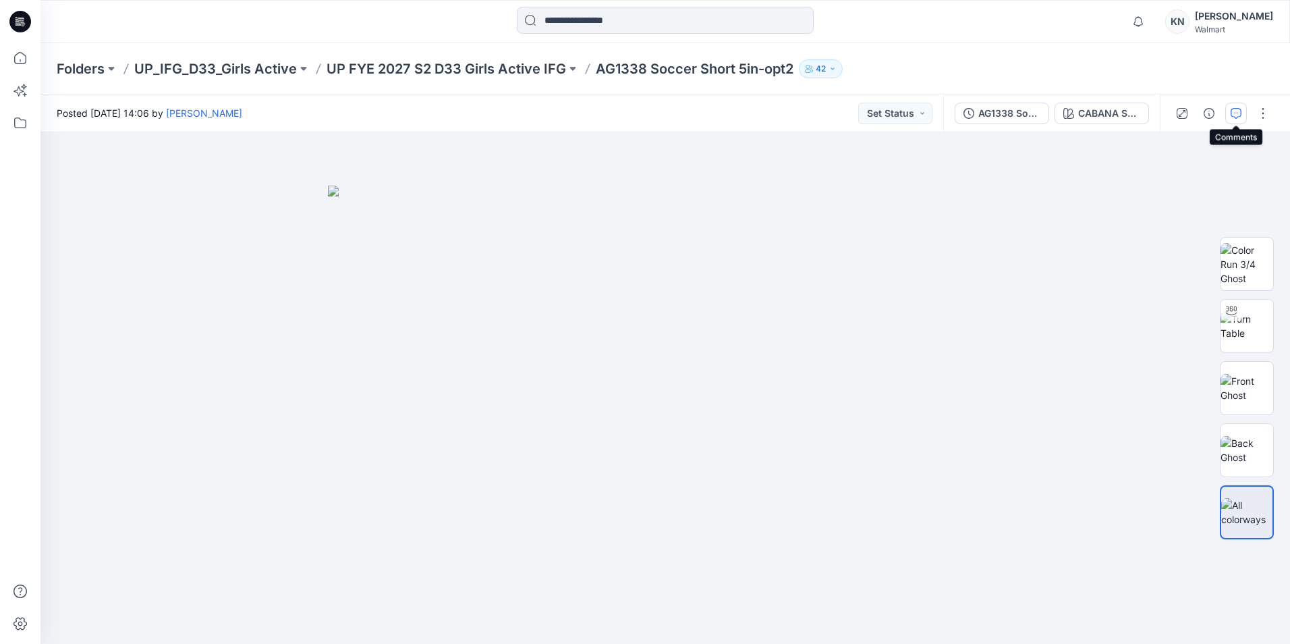
click at [618, 111] on icon "button" at bounding box center [1236, 113] width 11 height 11
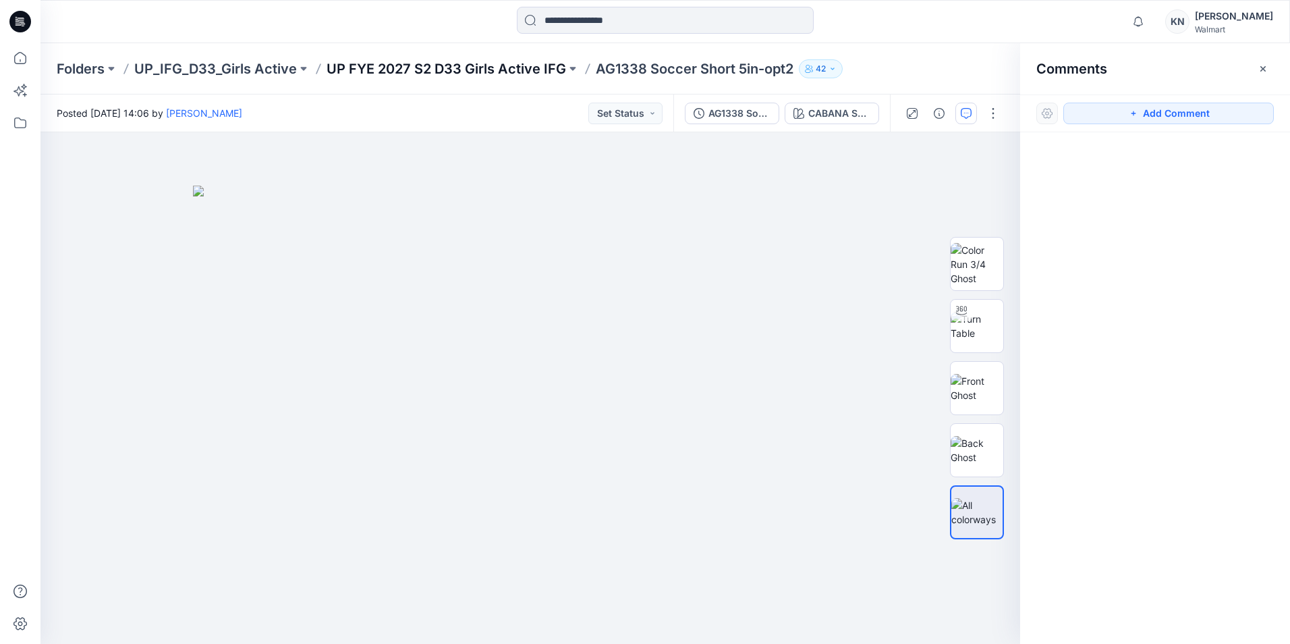
click at [461, 69] on p "UP FYE 2027 S2 D33 Girls Active IFG" at bounding box center [447, 68] width 240 height 19
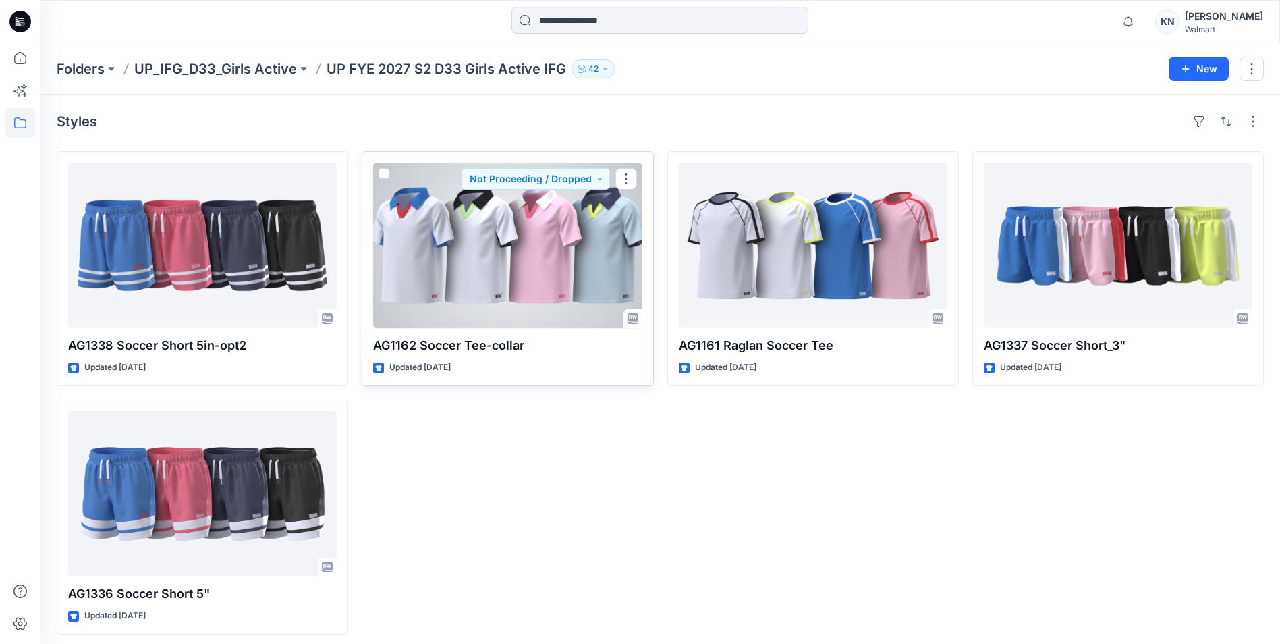
click at [570, 240] on div at bounding box center [507, 245] width 269 height 165
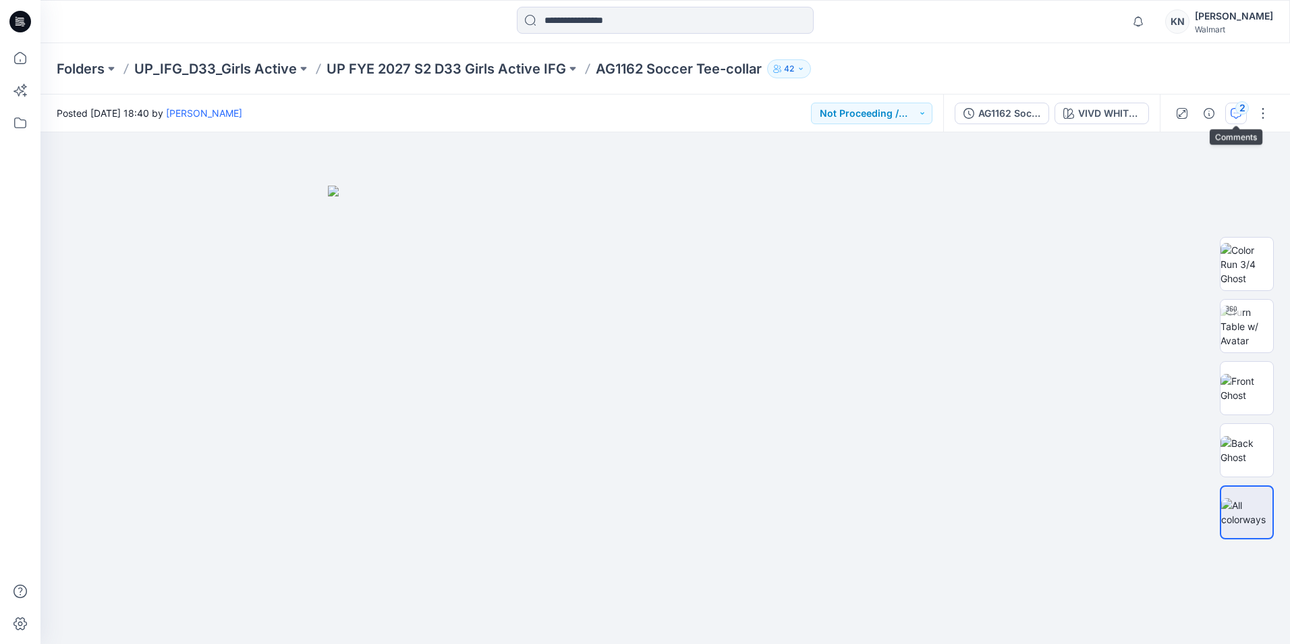
click at [618, 111] on div "2" at bounding box center [1242, 107] width 13 height 13
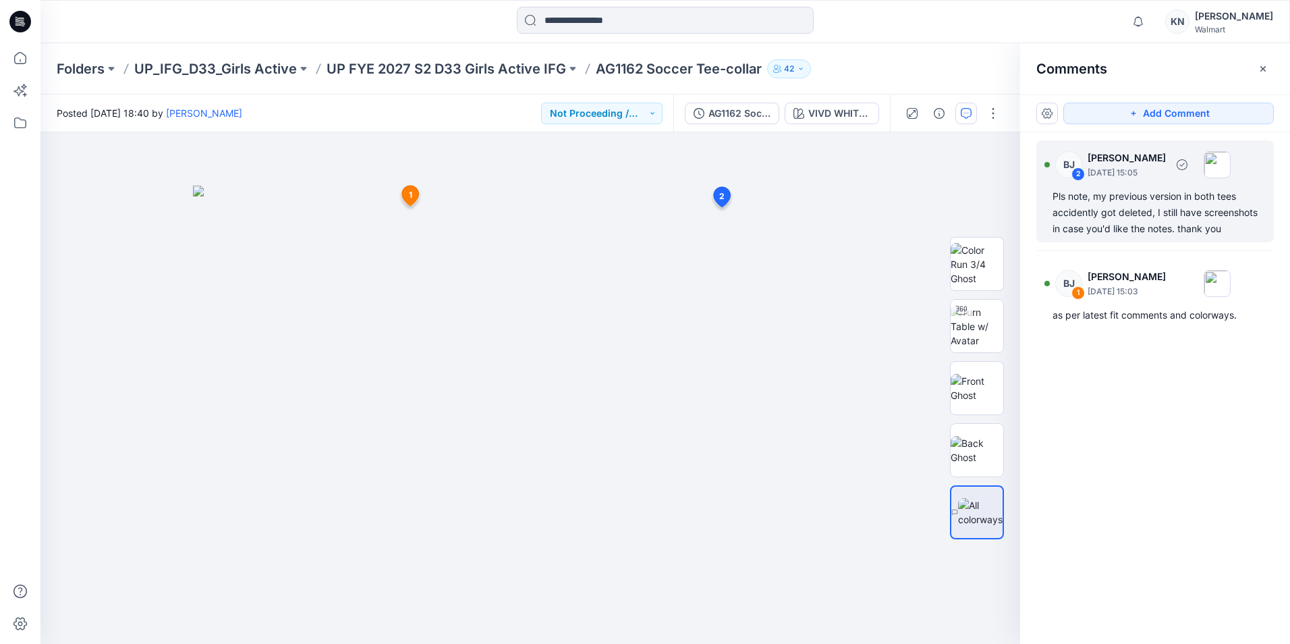
click at [618, 217] on div "Pls note, my previous version in both tees accidently got deleted, I still have…" at bounding box center [1155, 212] width 205 height 49
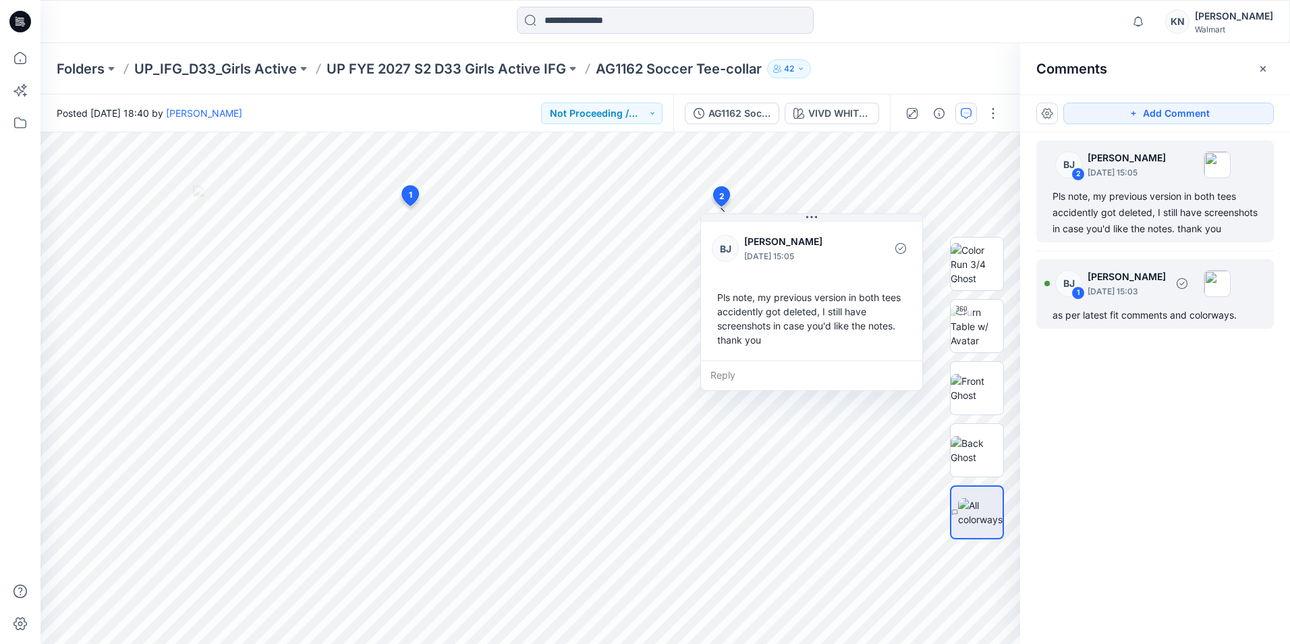
click at [618, 285] on p "[PERSON_NAME]" at bounding box center [1127, 277] width 78 height 16
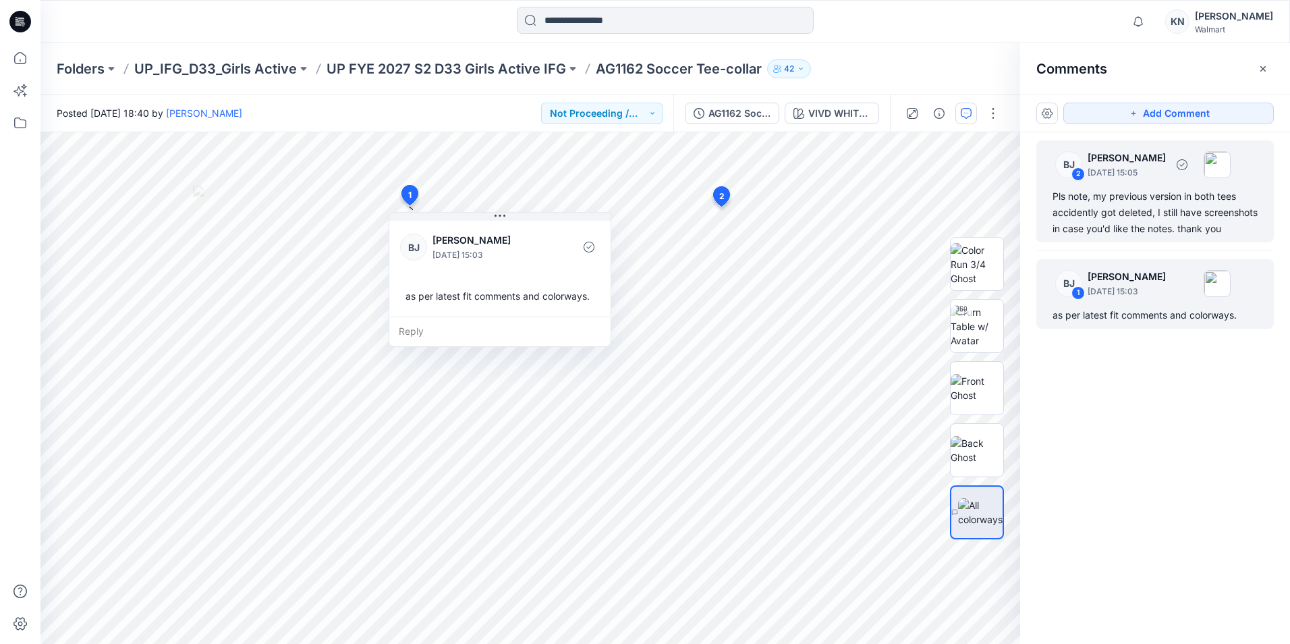
click at [618, 176] on p "[DATE] 15:05" at bounding box center [1127, 172] width 78 height 13
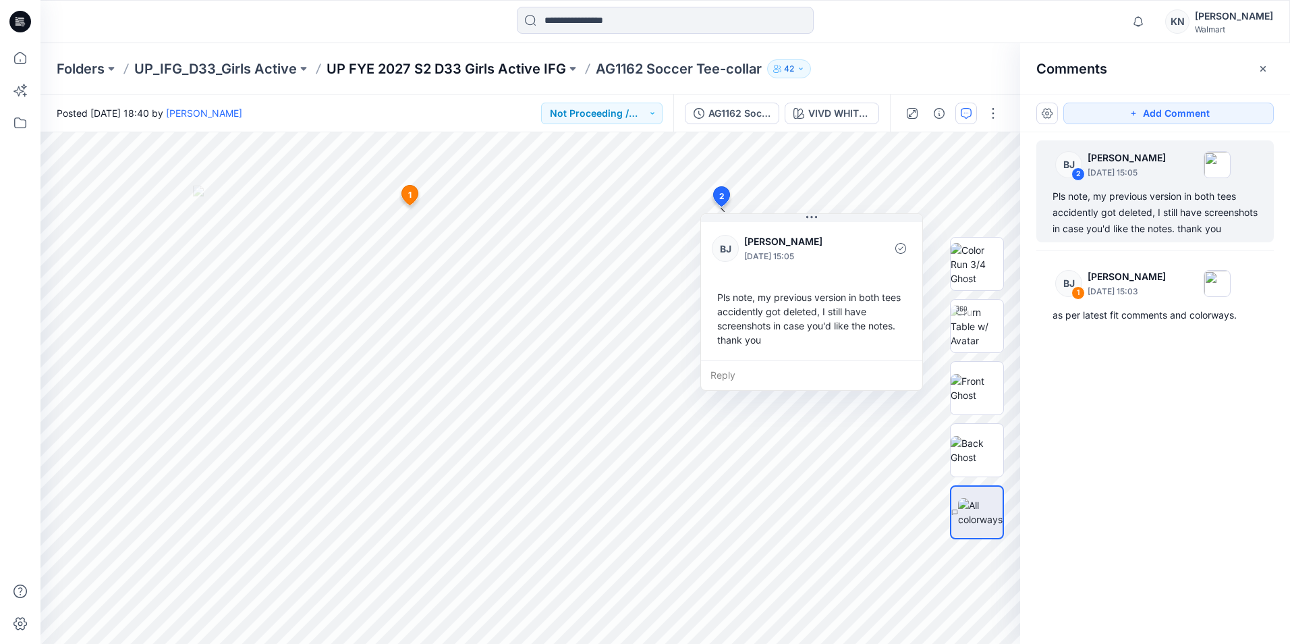
click at [492, 59] on p "UP FYE 2027 S2 D33 Girls Active IFG" at bounding box center [447, 68] width 240 height 19
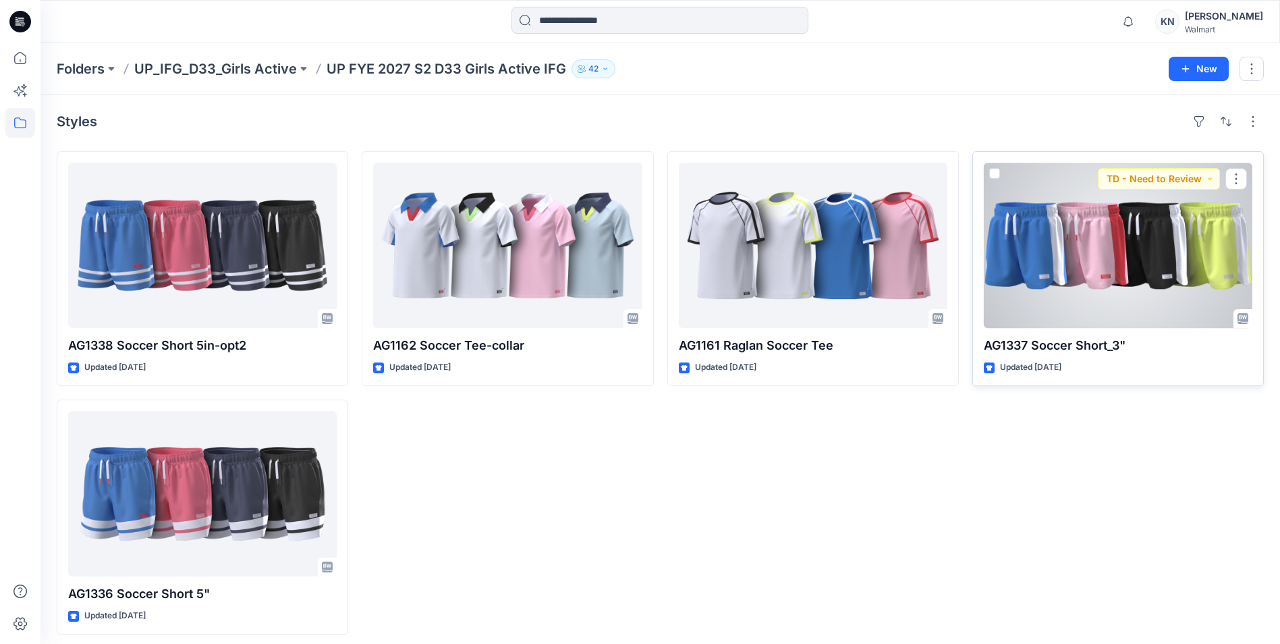
click at [618, 240] on div at bounding box center [1118, 245] width 269 height 165
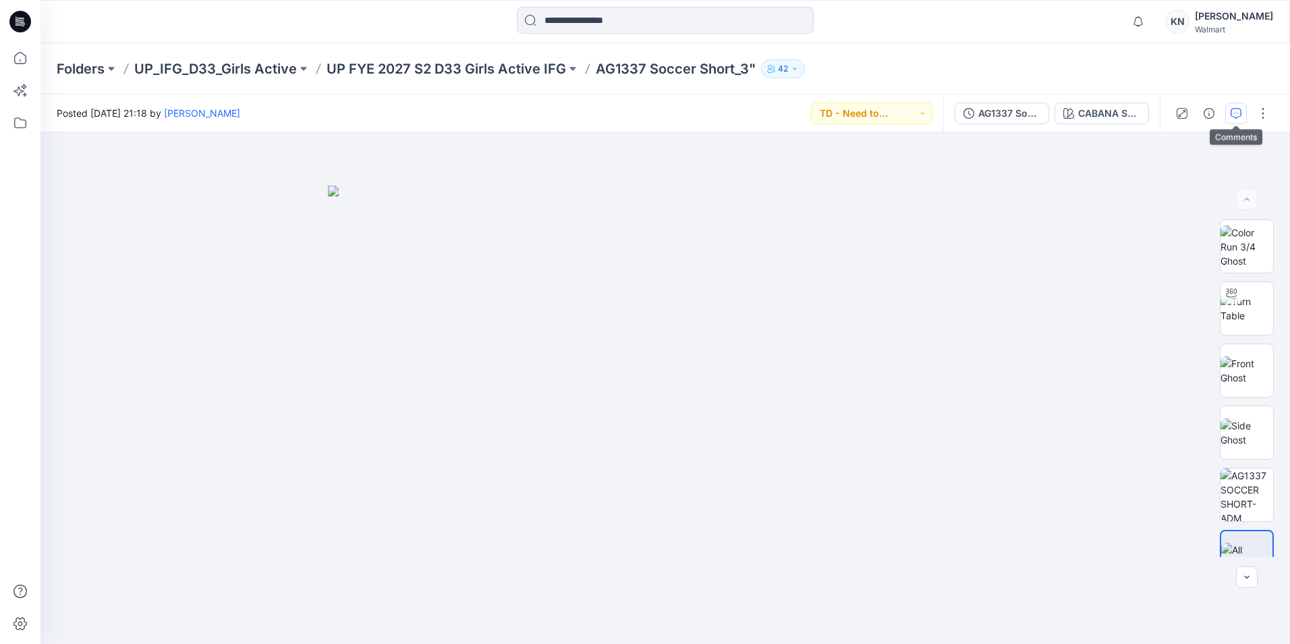
click at [618, 111] on icon "button" at bounding box center [1236, 113] width 11 height 11
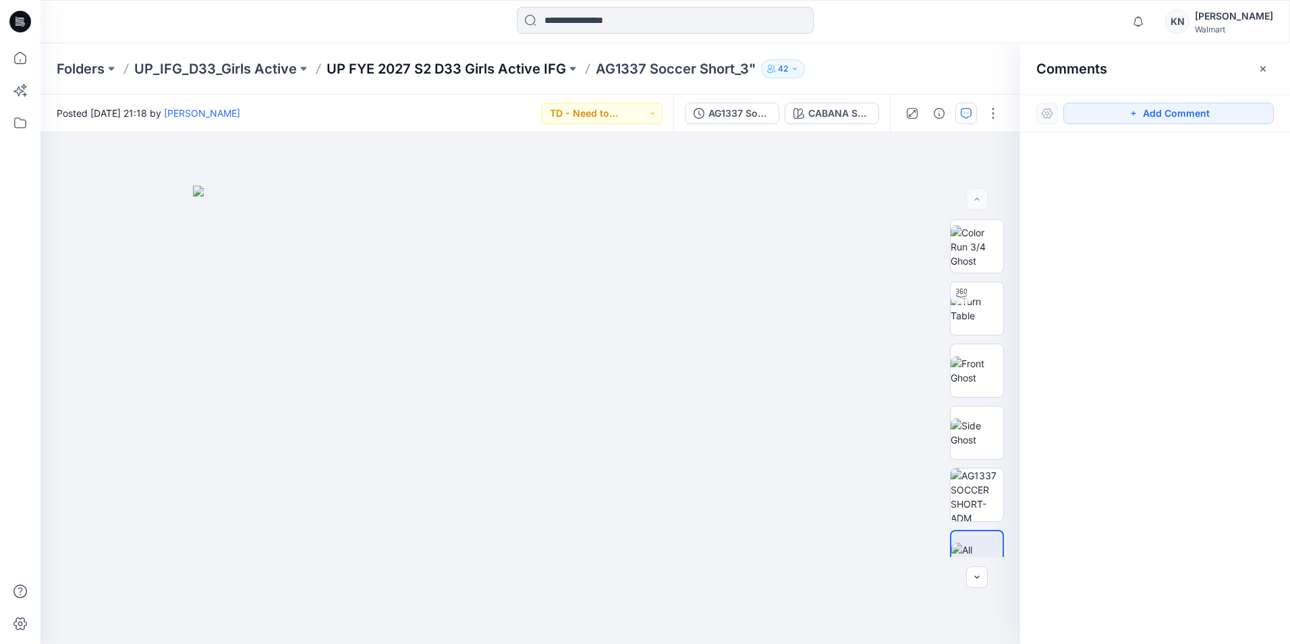
click at [454, 60] on p "UP FYE 2027 S2 D33 Girls Active IFG" at bounding box center [447, 68] width 240 height 19
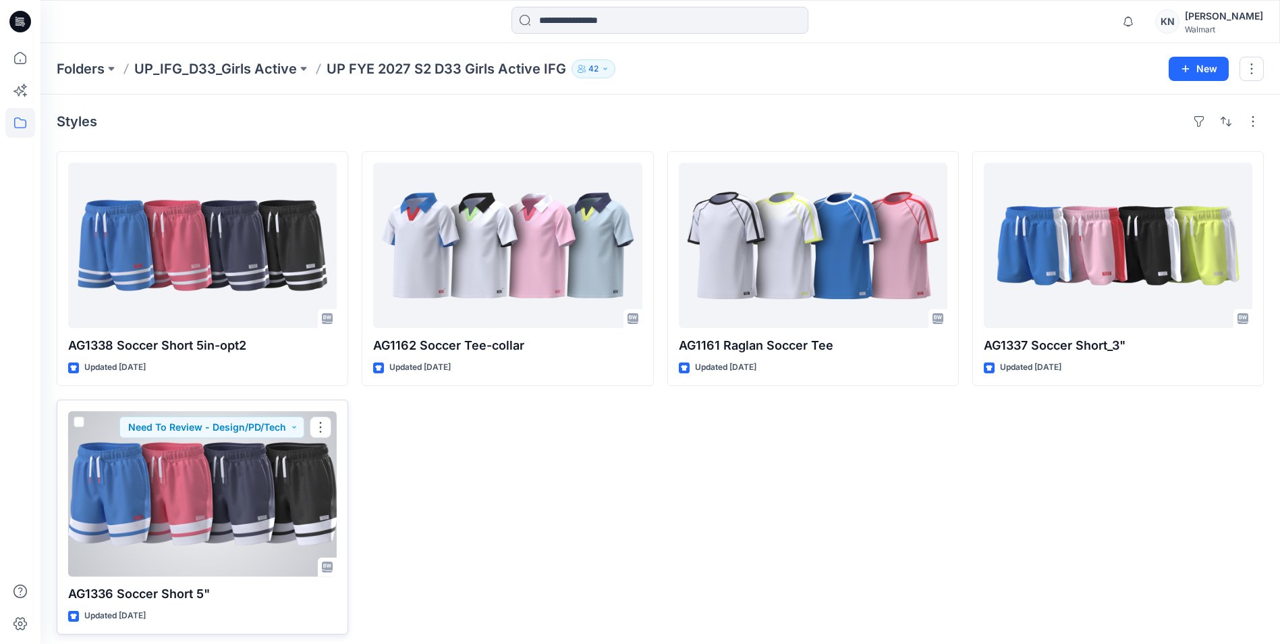
click at [207, 349] on button "Need To Review - Design/PD/Tech" at bounding box center [211, 427] width 185 height 22
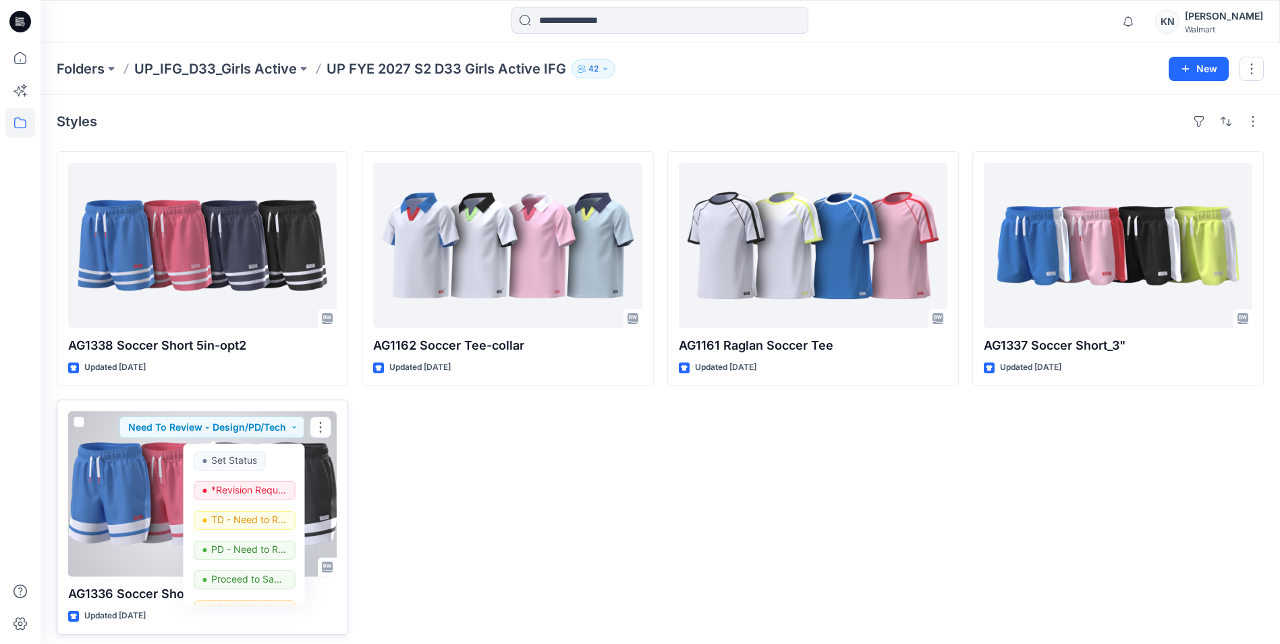
click at [95, 349] on div at bounding box center [202, 493] width 269 height 165
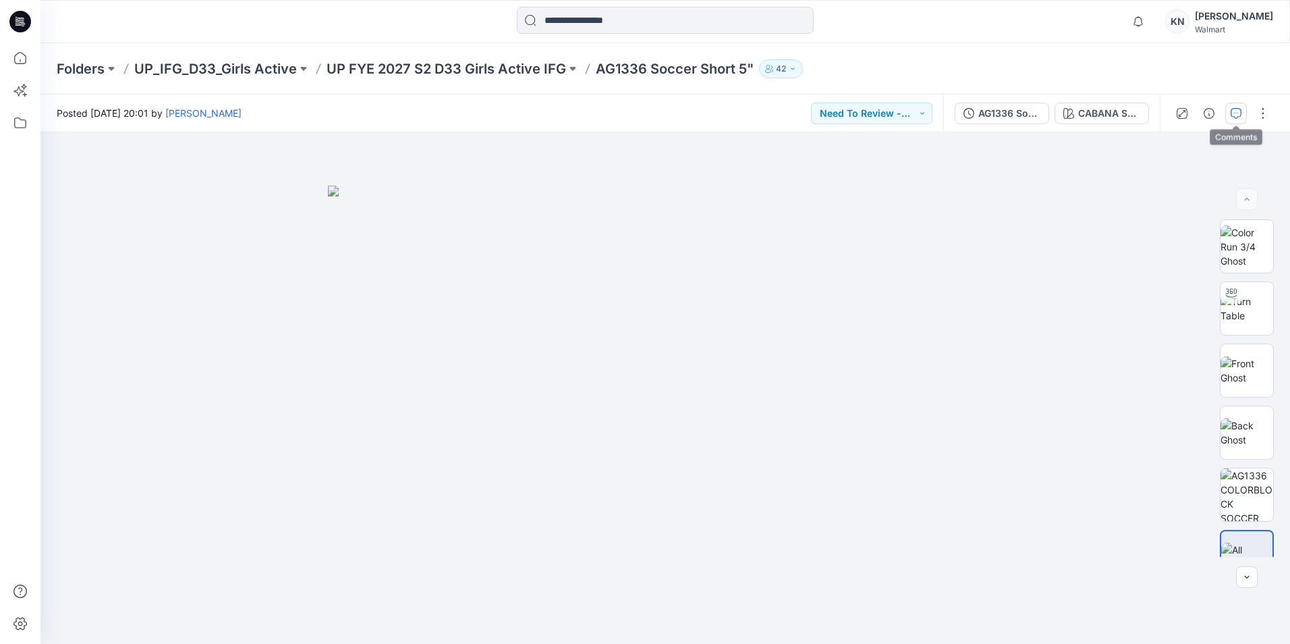
click at [618, 110] on button "button" at bounding box center [1237, 114] width 22 height 22
